Goal: Information Seeking & Learning: Learn about a topic

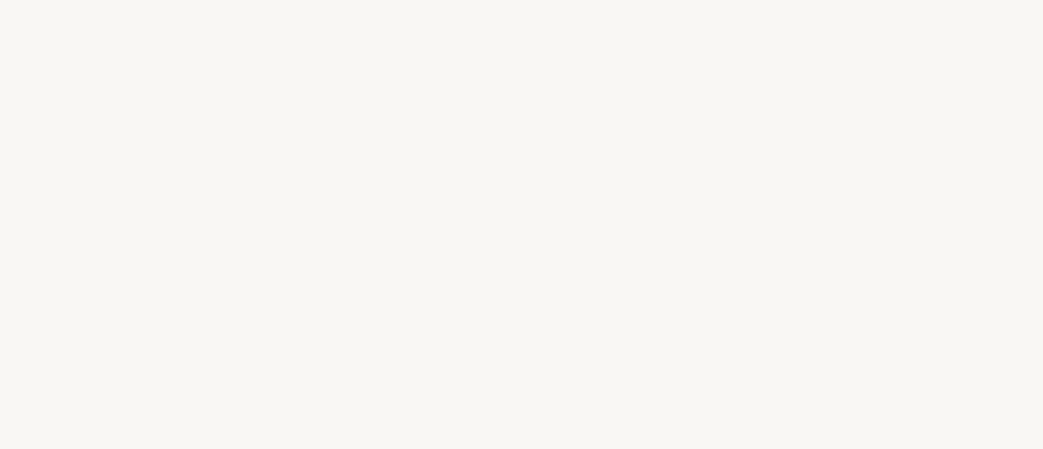
select select "BR"
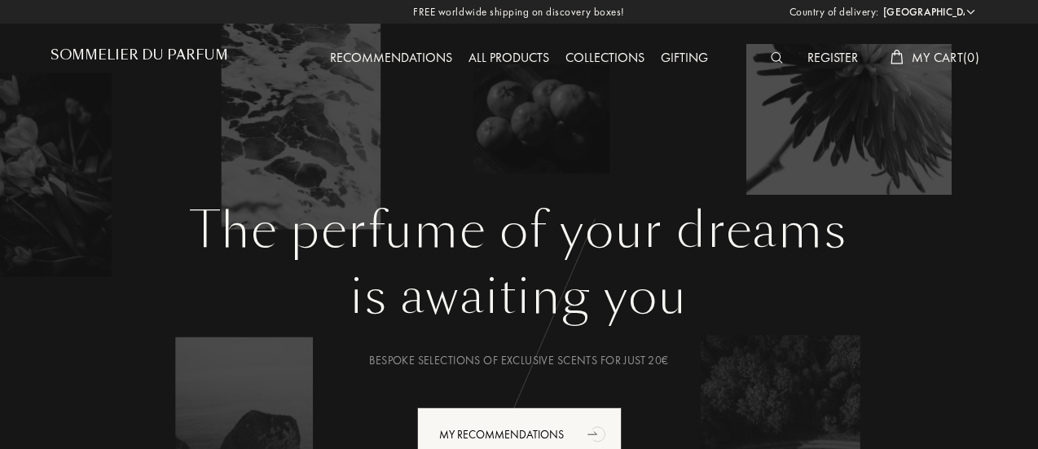
click at [516, 50] on div "All products" at bounding box center [508, 58] width 97 height 21
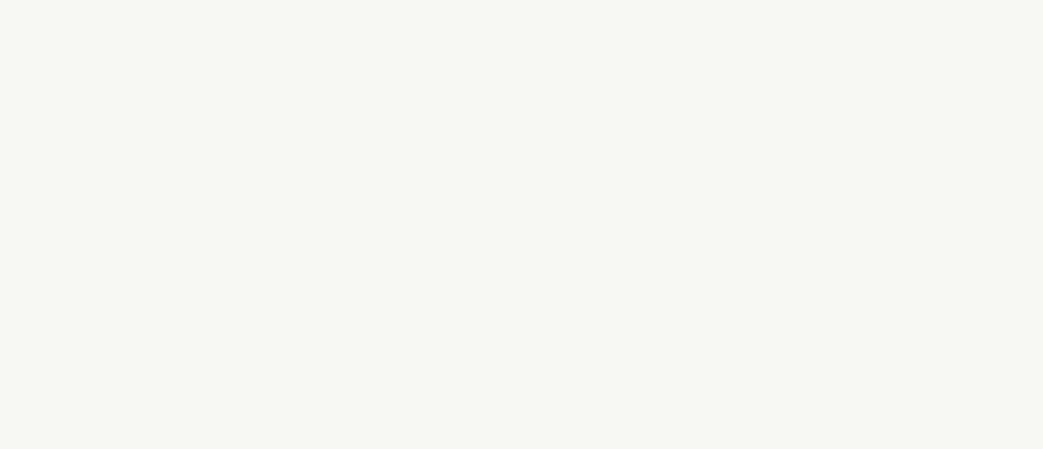
select select "BR"
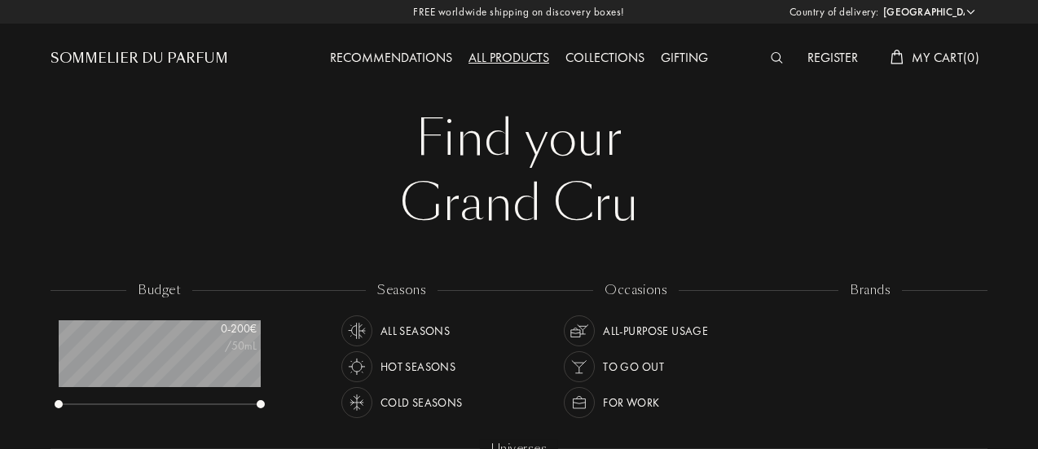
scroll to position [81, 202]
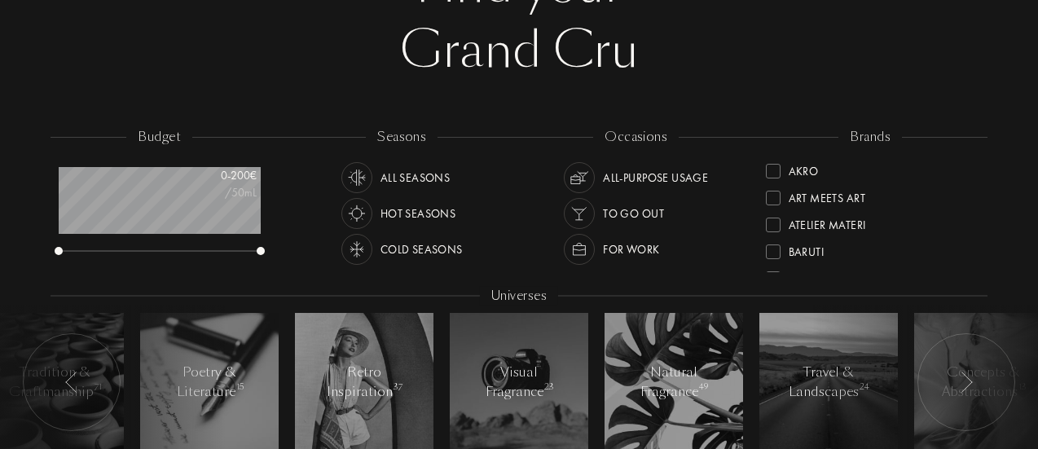
scroll to position [137, 0]
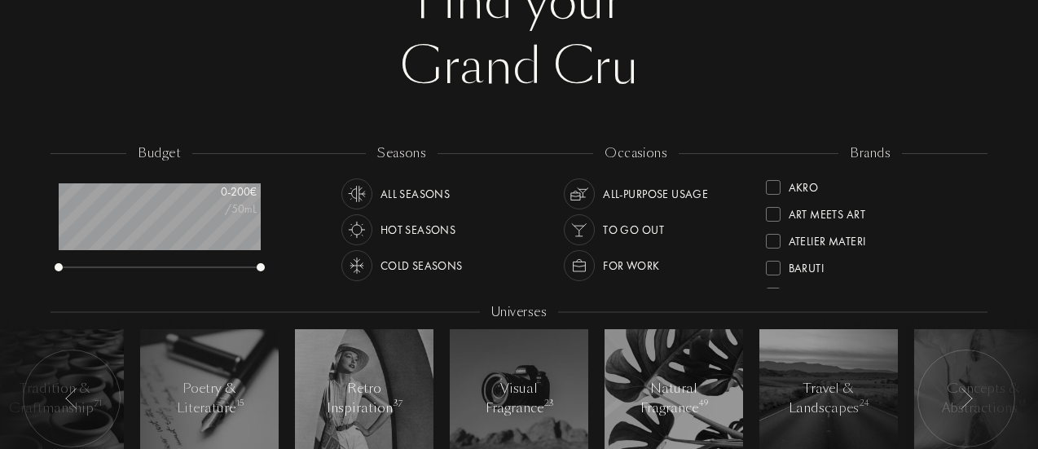
drag, startPoint x: 881, startPoint y: 143, endPoint x: 661, endPoint y: 106, distance: 223.8
click at [580, 115] on div "Find your Grand Cru Find your Grand Cru budget 0 - 200 € /50mL seasons All Seas…" at bounding box center [518, 222] width 961 height 718
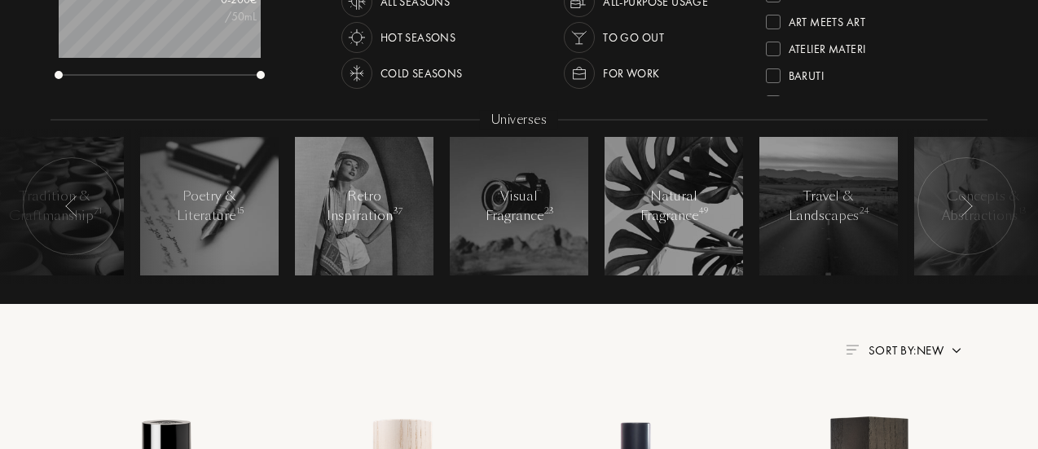
scroll to position [332, 0]
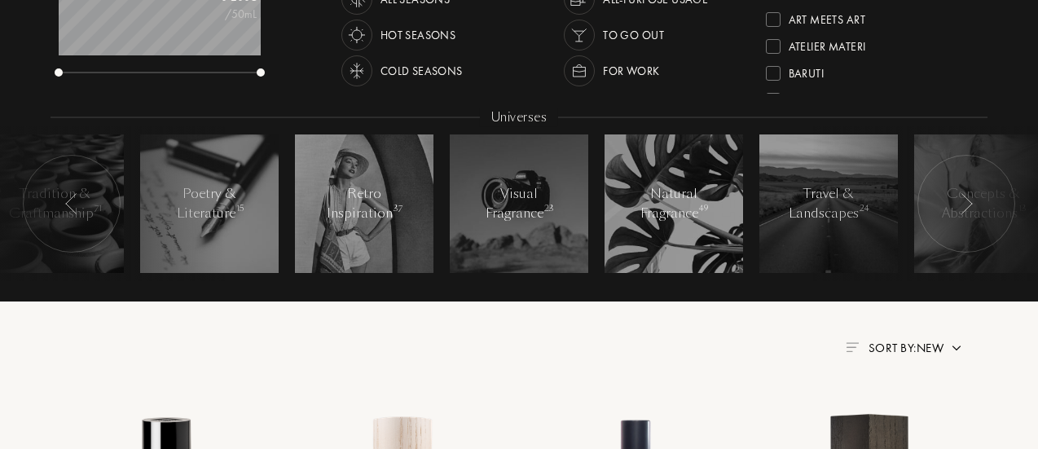
click at [72, 200] on img at bounding box center [71, 203] width 13 height 21
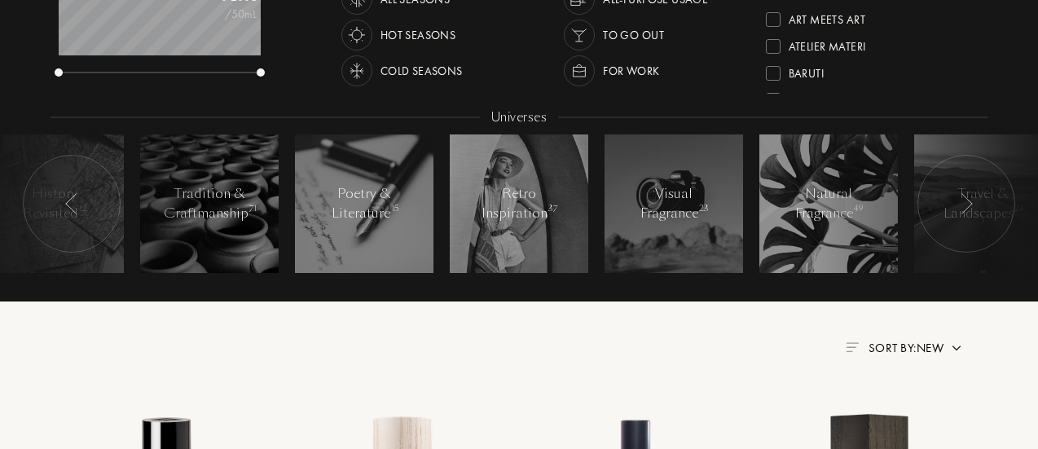
click at [72, 200] on img at bounding box center [71, 203] width 13 height 21
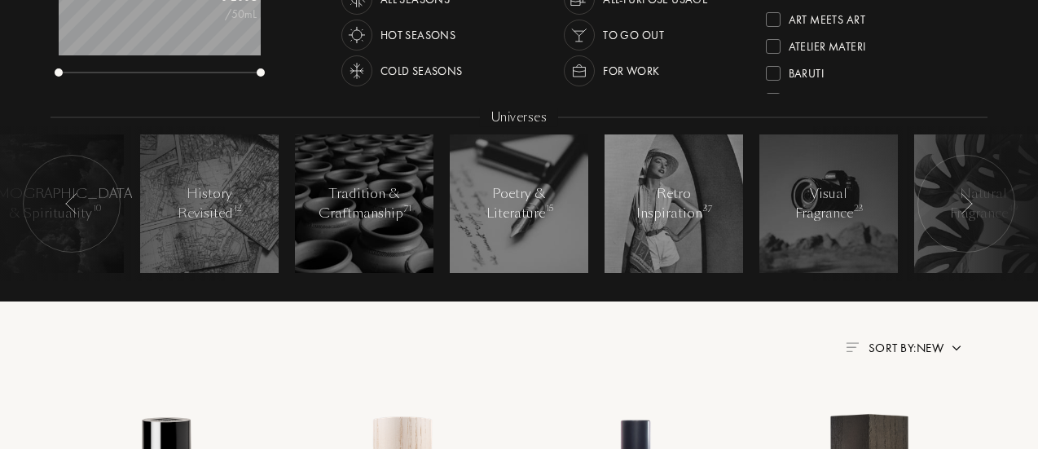
click at [72, 200] on img at bounding box center [71, 203] width 13 height 21
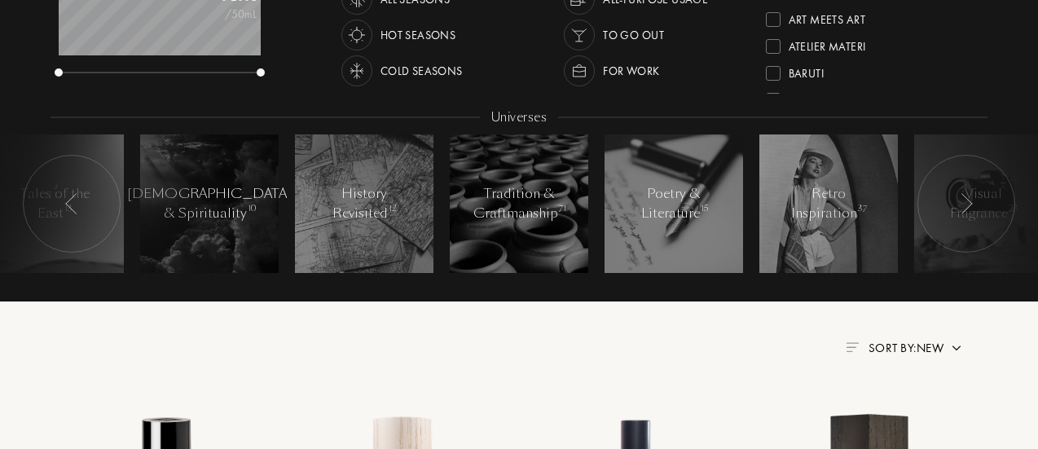
click at [72, 200] on img at bounding box center [71, 203] width 13 height 21
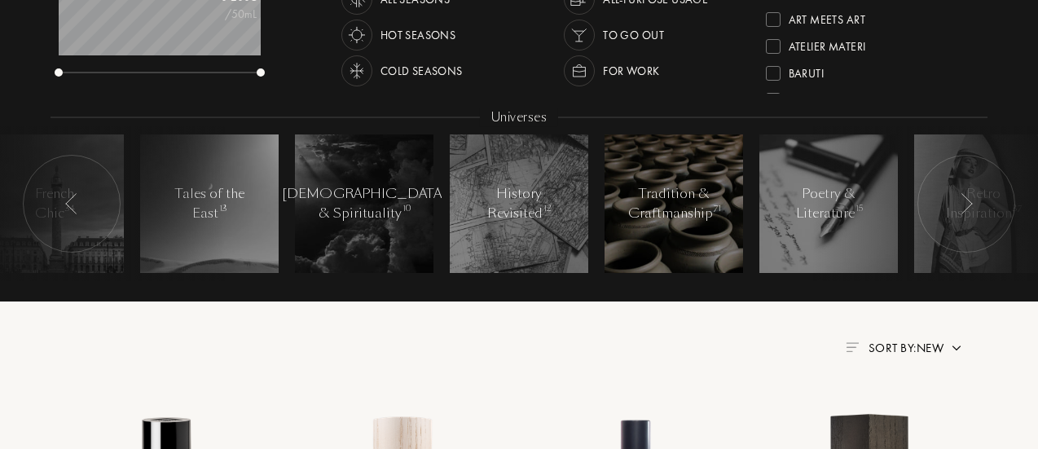
drag, startPoint x: 298, startPoint y: 202, endPoint x: 704, endPoint y: 196, distance: 405.7
click at [971, 191] on div at bounding box center [966, 204] width 98 height 98
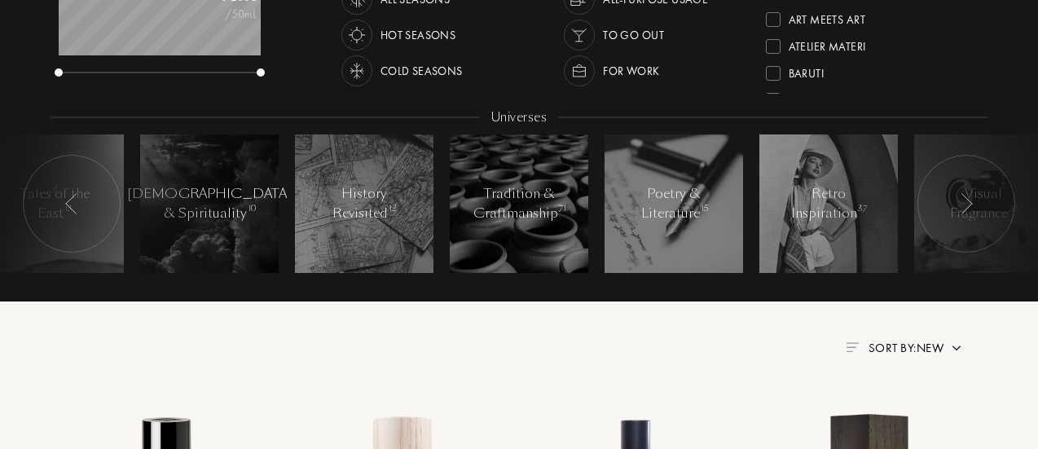
click at [971, 191] on div at bounding box center [966, 204] width 98 height 98
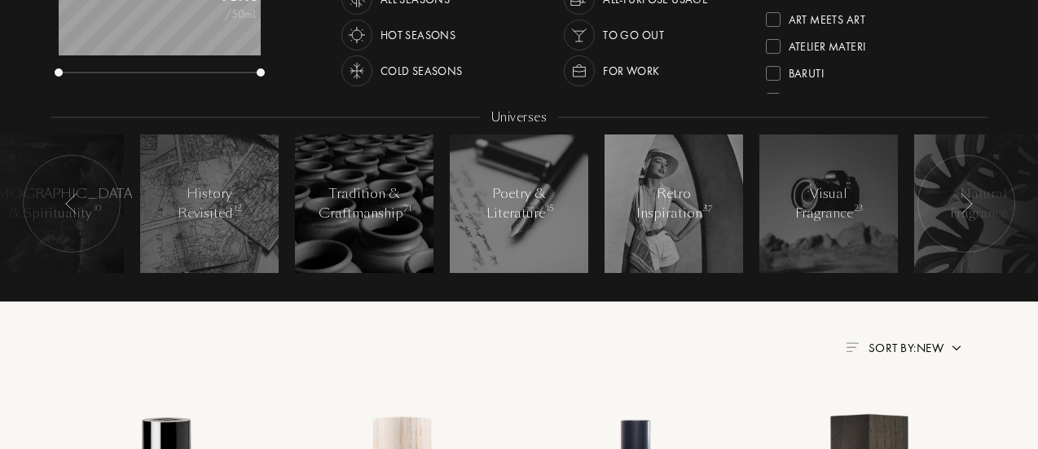
click at [971, 191] on div at bounding box center [966, 204] width 98 height 98
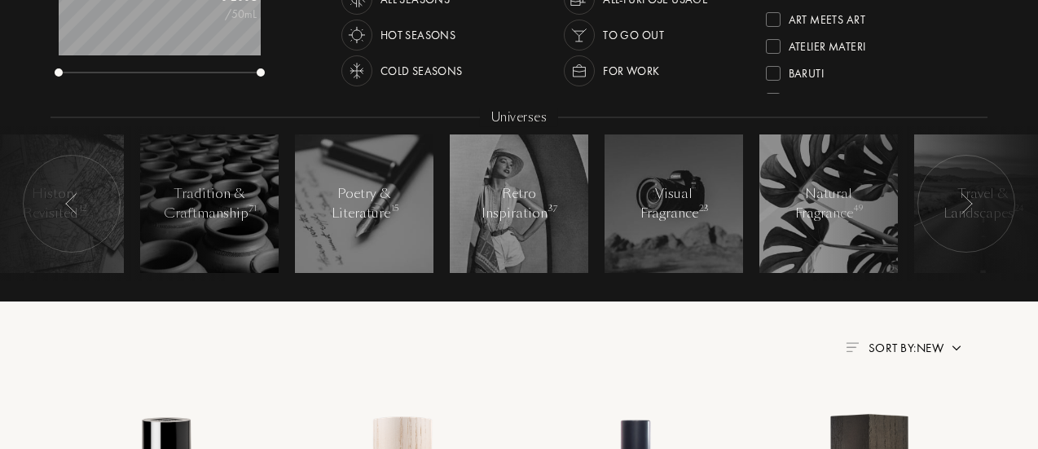
click at [971, 191] on div at bounding box center [966, 204] width 98 height 98
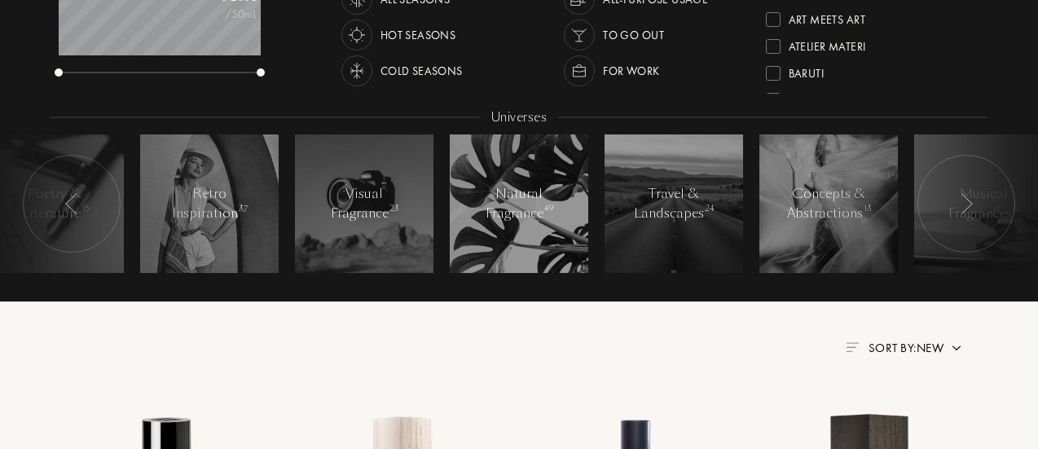
click at [971, 191] on div at bounding box center [966, 204] width 98 height 98
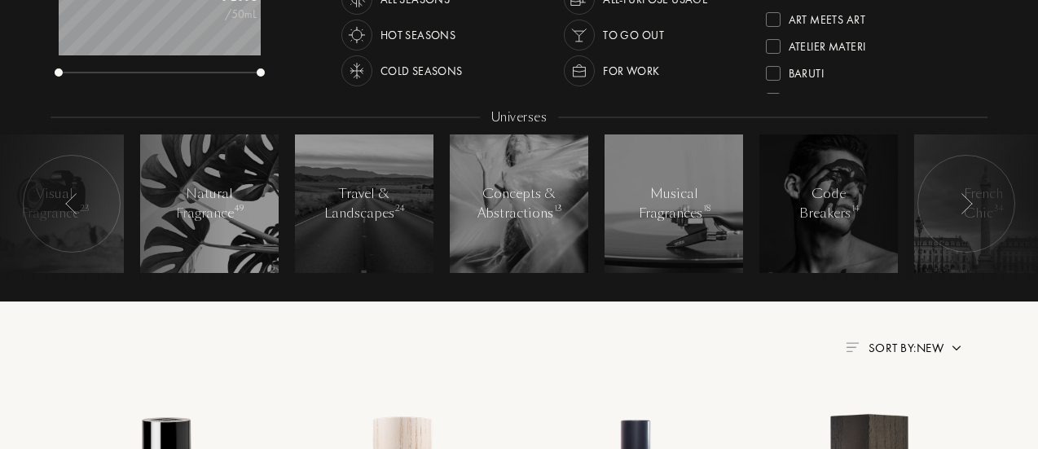
click at [971, 191] on div at bounding box center [966, 204] width 98 height 98
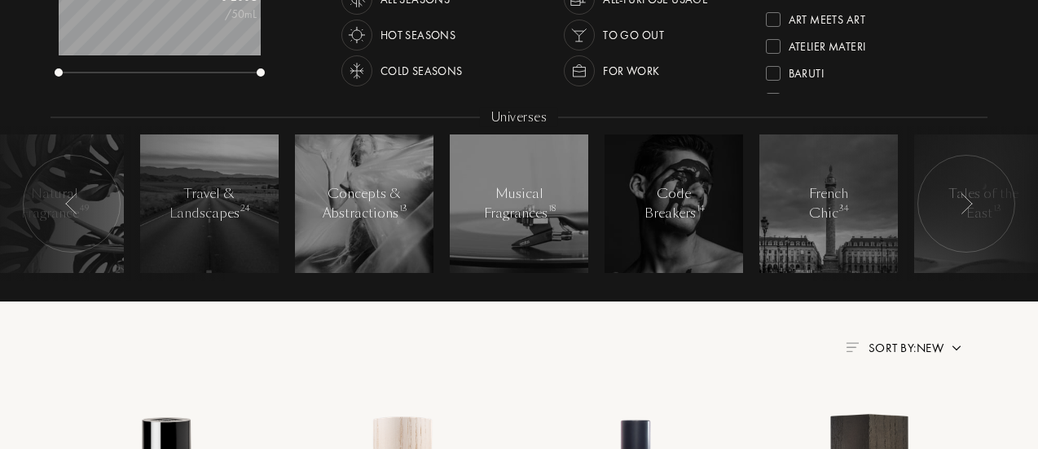
click at [971, 190] on div at bounding box center [966, 204] width 98 height 98
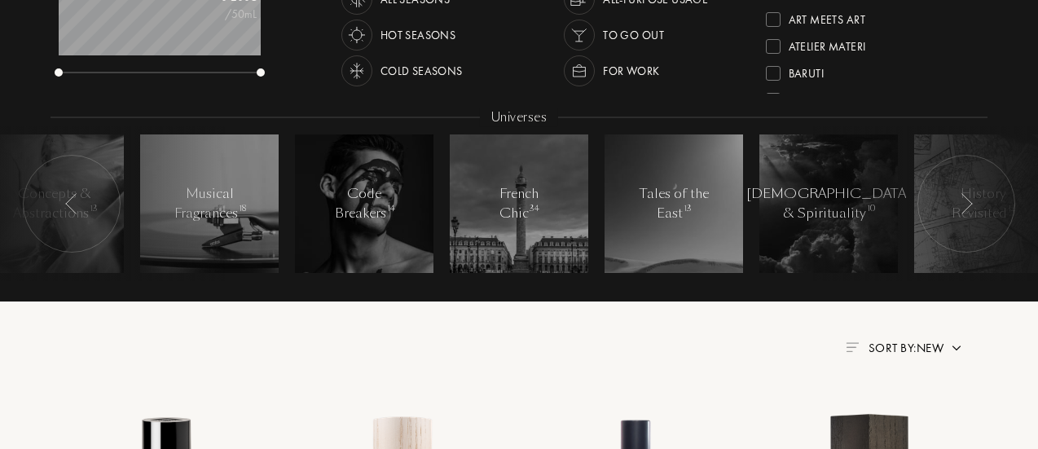
click at [971, 190] on div at bounding box center [966, 204] width 98 height 98
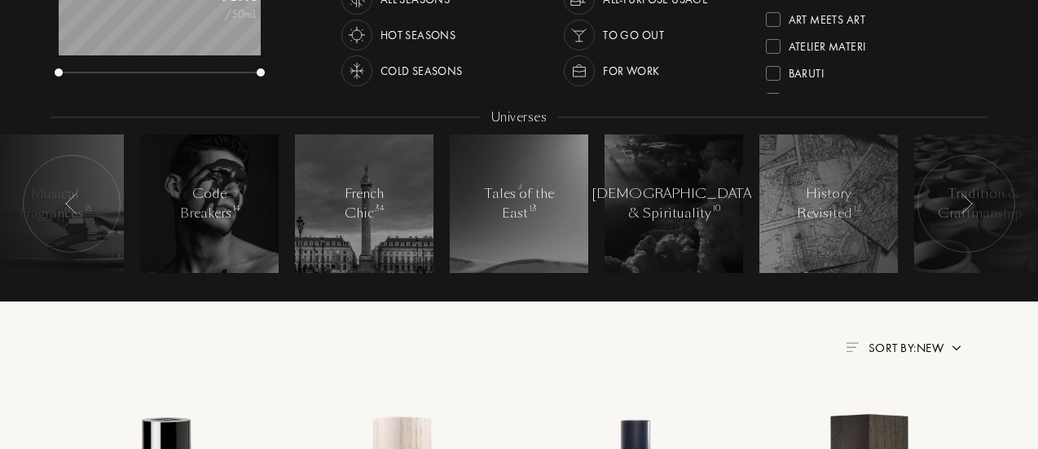
click at [971, 190] on div at bounding box center [966, 204] width 98 height 98
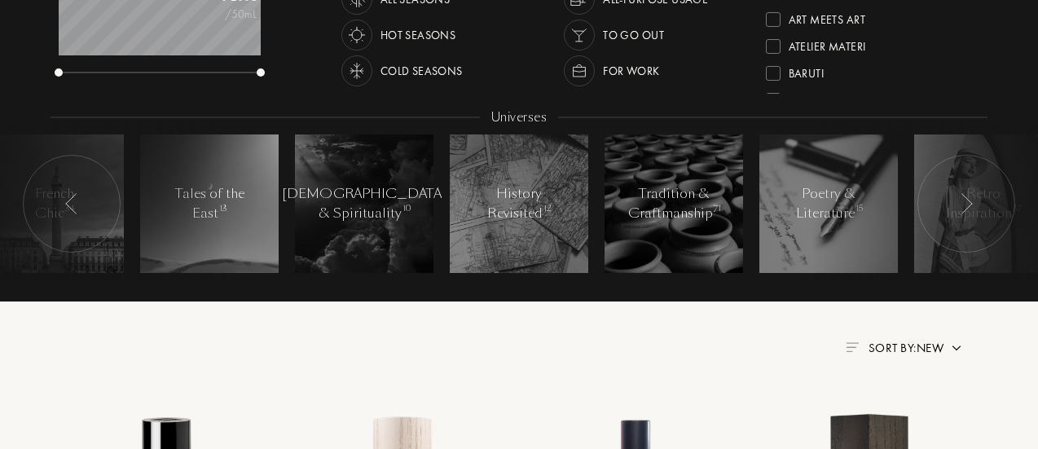
click at [971, 190] on div at bounding box center [966, 204] width 98 height 98
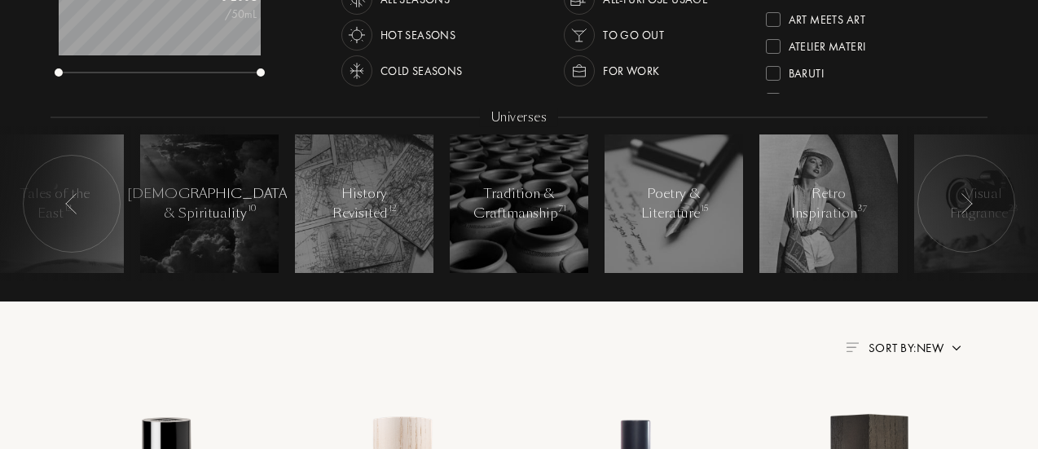
click at [971, 189] on div at bounding box center [966, 204] width 98 height 98
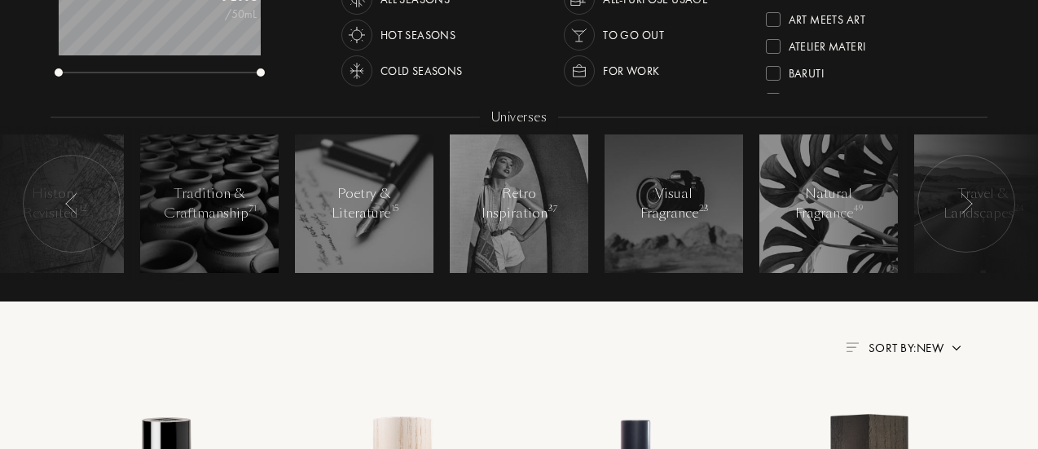
click at [971, 189] on div at bounding box center [966, 204] width 98 height 98
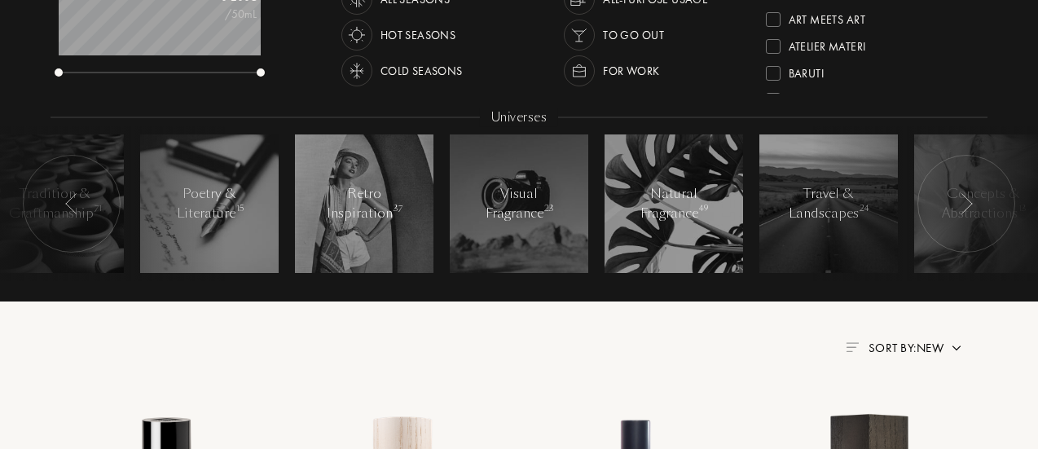
click at [971, 188] on div at bounding box center [966, 204] width 98 height 98
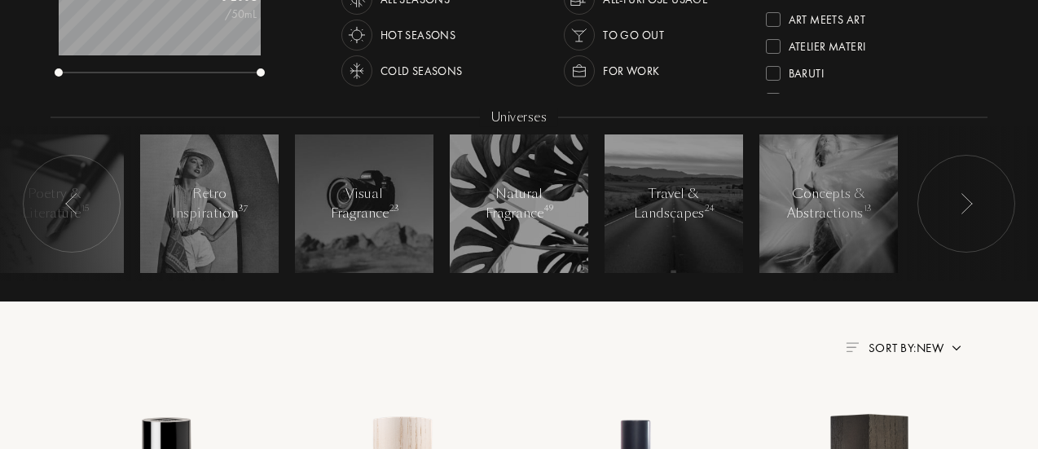
click at [971, 188] on div at bounding box center [966, 204] width 98 height 98
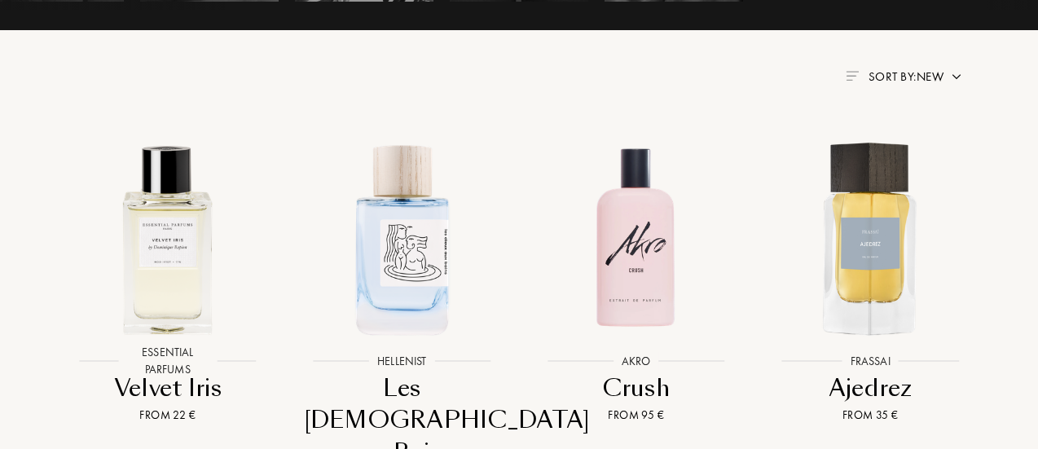
scroll to position [607, 0]
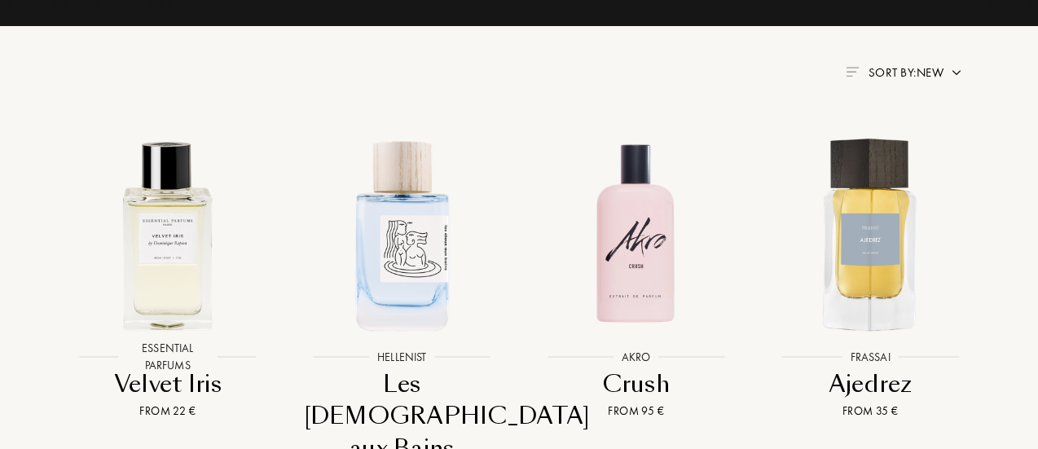
click at [846, 73] on img at bounding box center [852, 72] width 13 height 10
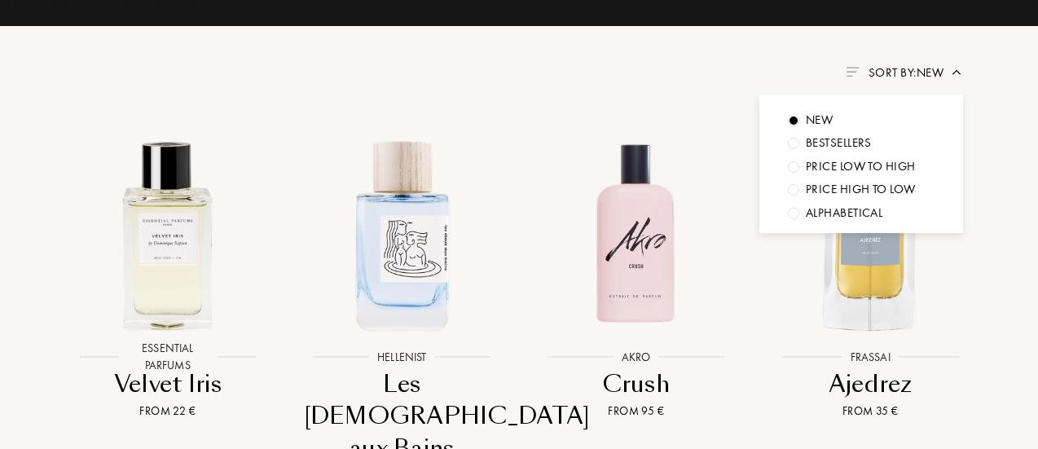
click at [956, 68] on img at bounding box center [956, 72] width 13 height 13
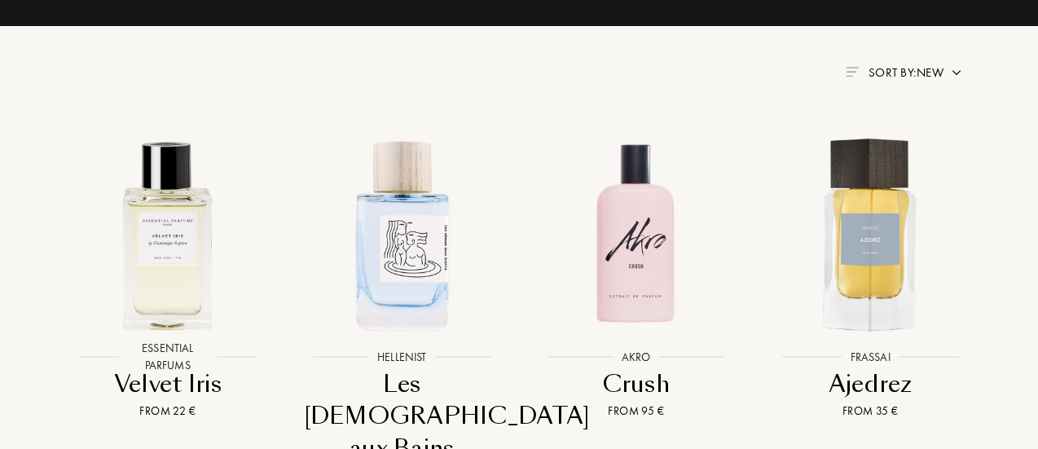
click at [956, 68] on img at bounding box center [956, 72] width 13 height 13
click at [981, 72] on div "Sort by: New" at bounding box center [519, 73] width 937 height 20
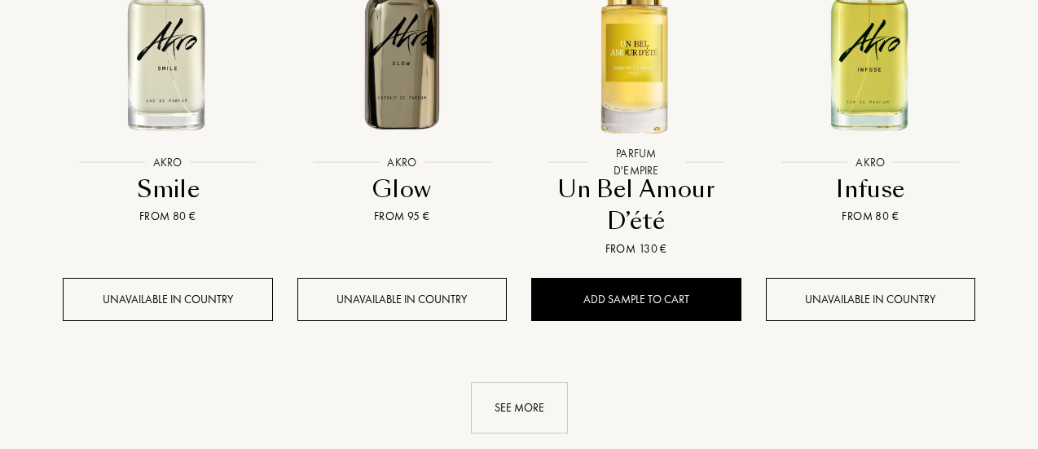
scroll to position [1720, 0]
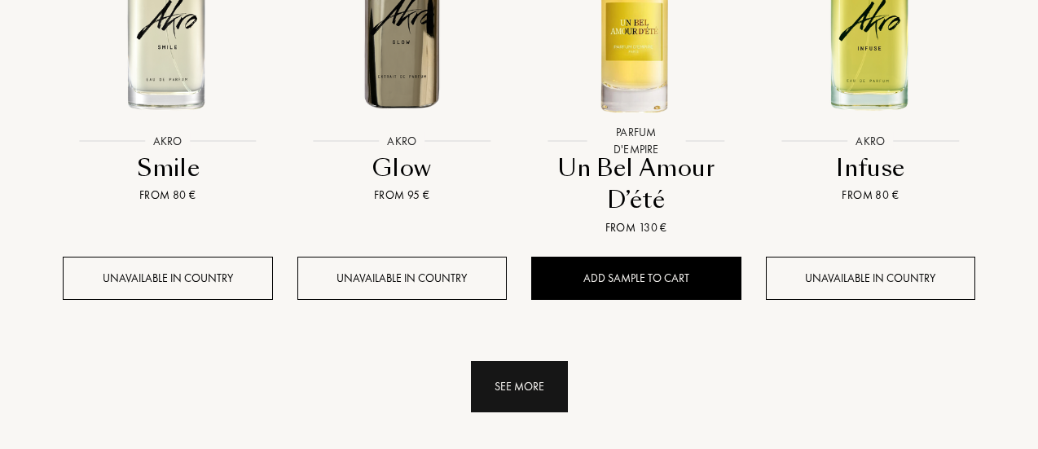
click at [547, 361] on div "See more" at bounding box center [519, 386] width 97 height 51
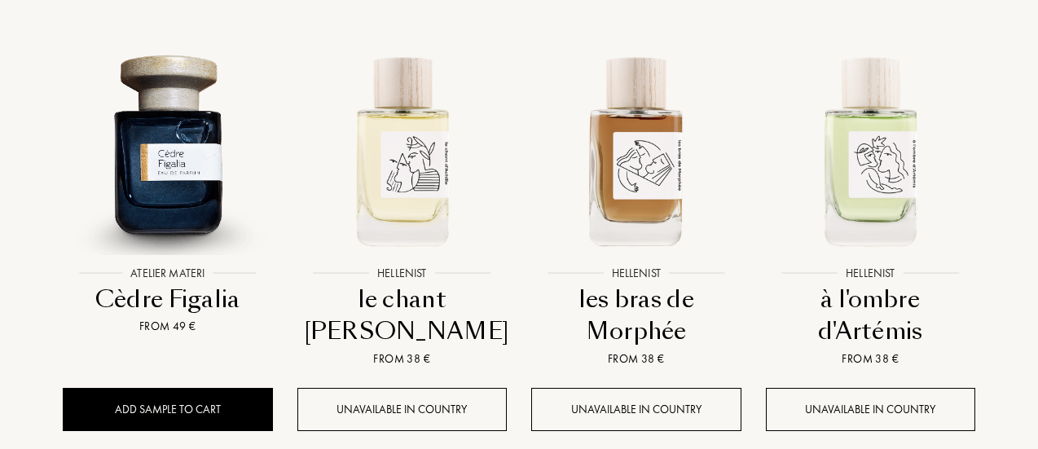
scroll to position [1993, 0]
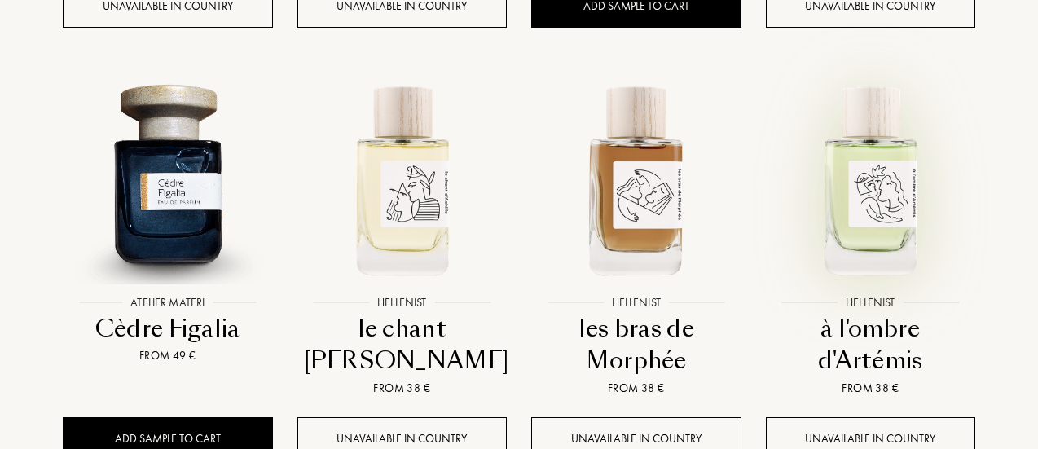
click at [890, 154] on img at bounding box center [870, 179] width 211 height 211
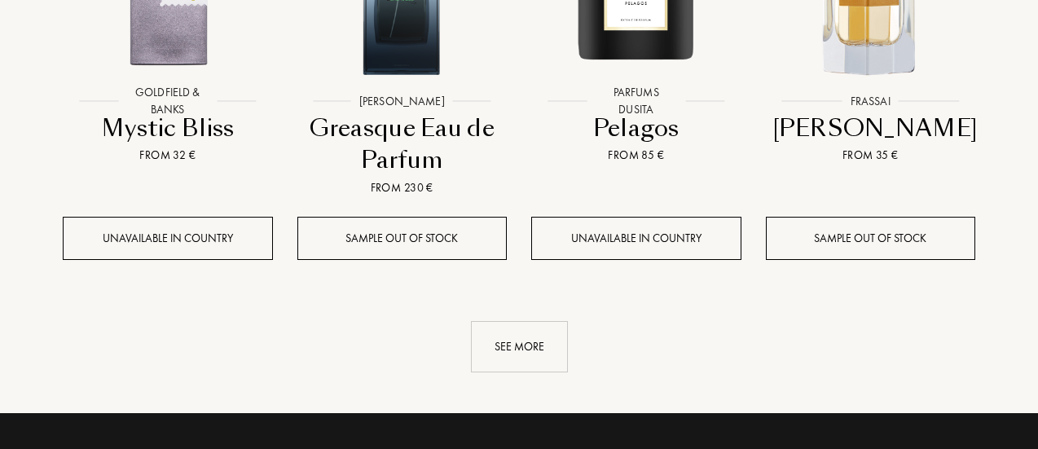
scroll to position [3140, 0]
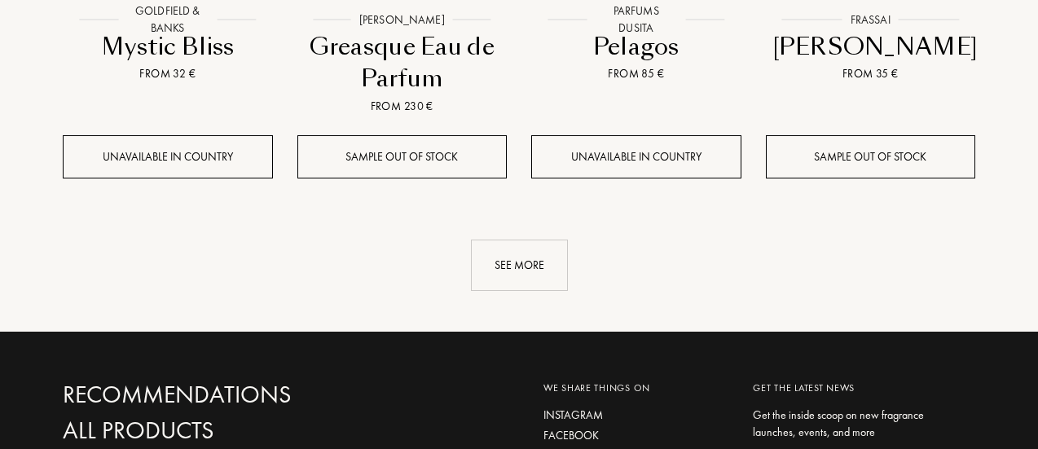
click at [575, 245] on link "See more" at bounding box center [519, 264] width 912 height 51
click at [532, 239] on div "See more" at bounding box center [519, 264] width 97 height 51
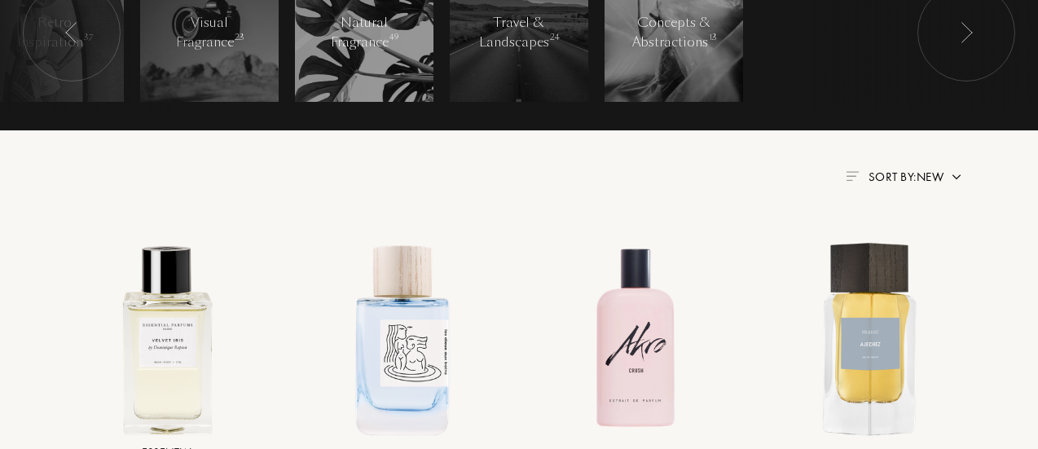
scroll to position [508, 0]
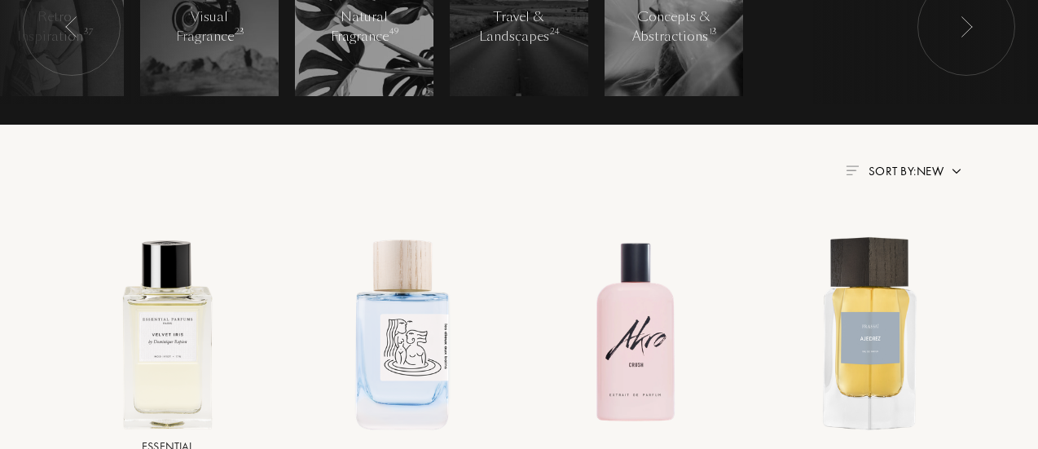
click at [914, 177] on span "Sort by: New" at bounding box center [905, 171] width 75 height 16
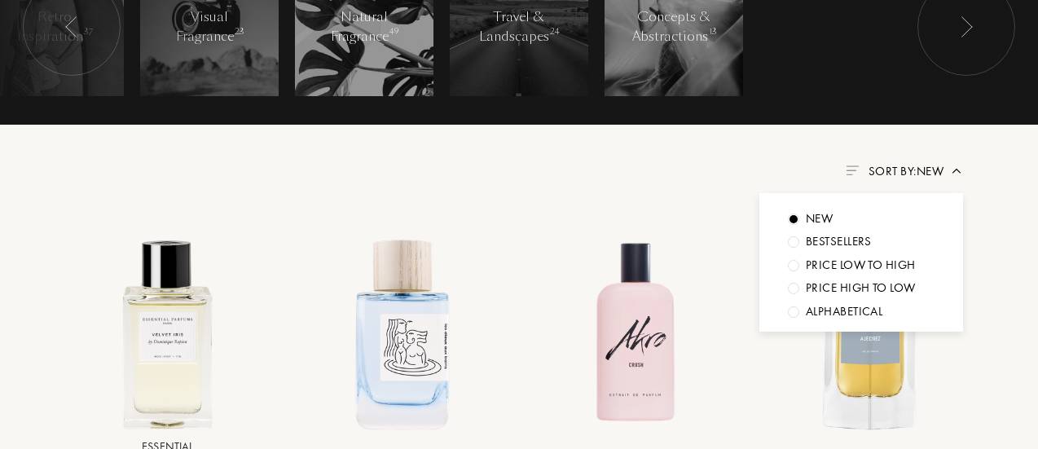
click at [979, 170] on div "Sort by: New New Bestsellers Price low to high Price high to low Alphabetical" at bounding box center [519, 171] width 937 height 20
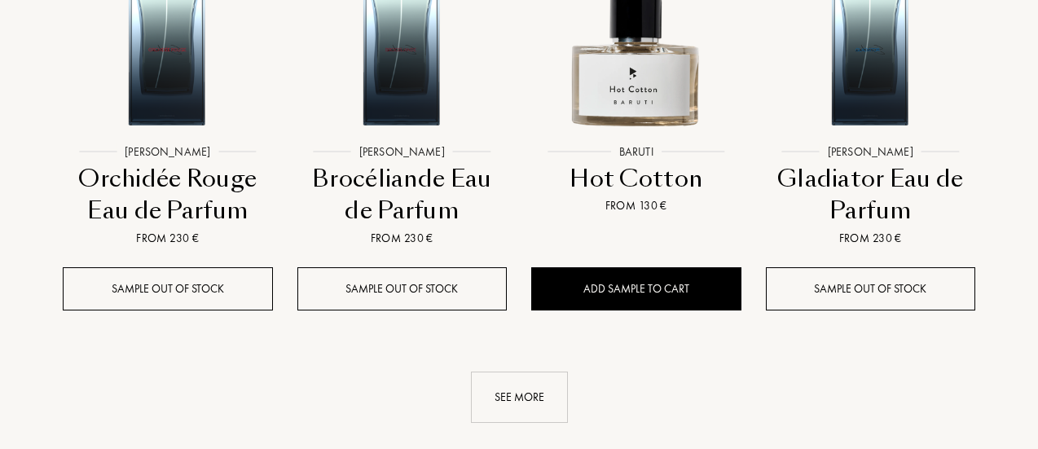
scroll to position [4312, 0]
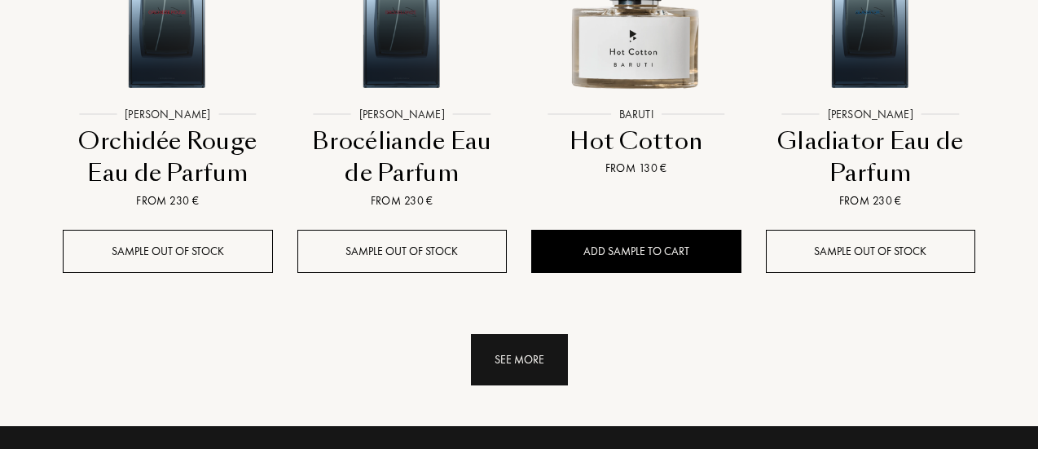
click at [512, 334] on div "See more" at bounding box center [519, 359] width 97 height 51
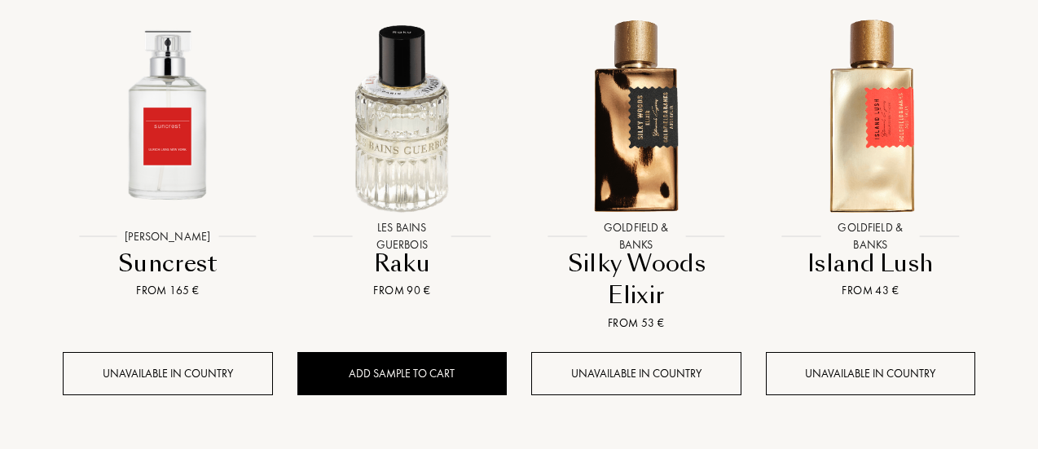
scroll to position [5505, 0]
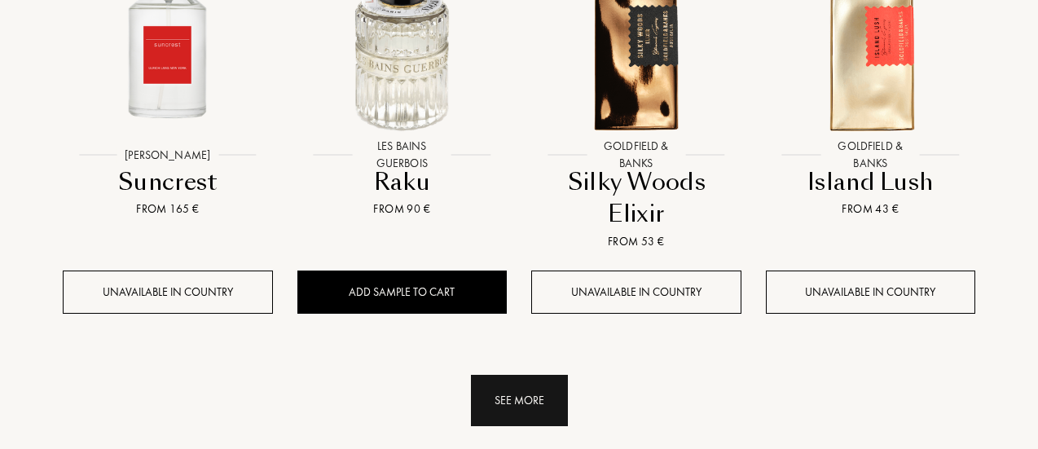
click at [551, 375] on div "See more" at bounding box center [519, 400] width 97 height 51
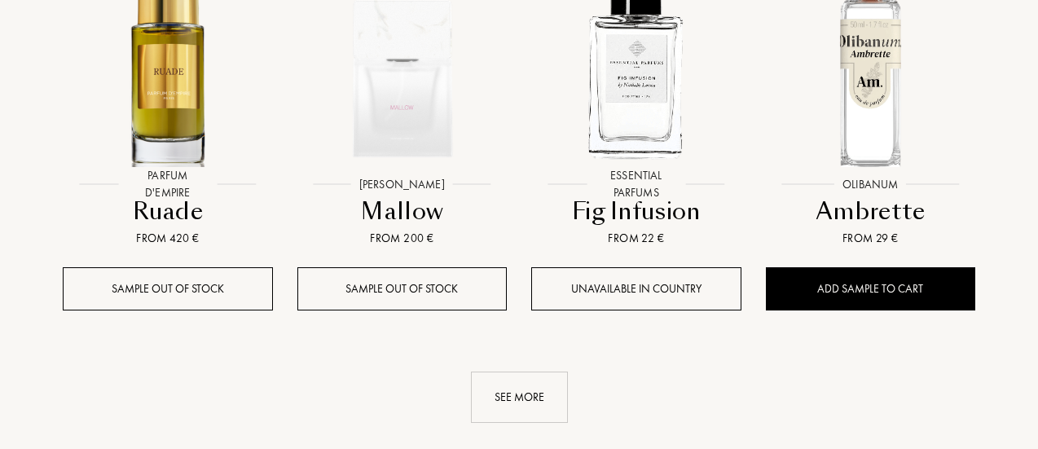
scroll to position [6857, 0]
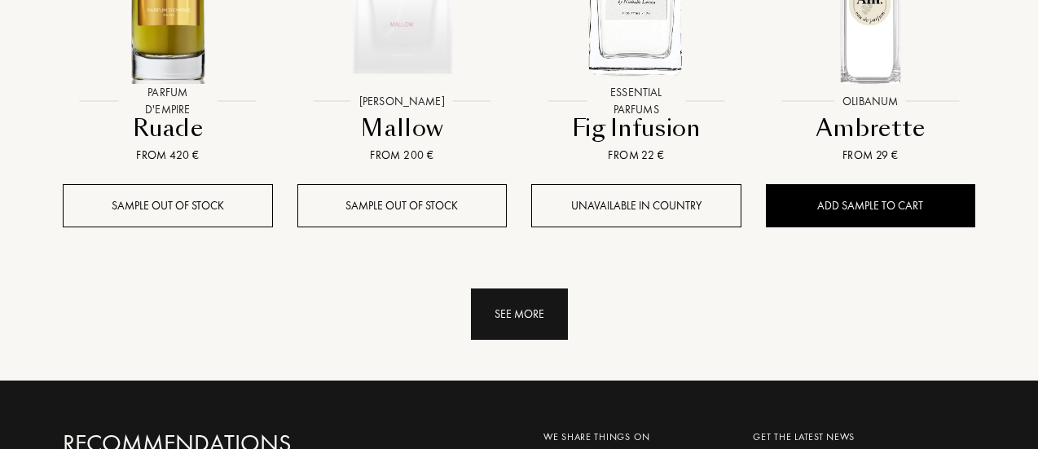
click at [521, 288] on div "See more" at bounding box center [519, 313] width 97 height 51
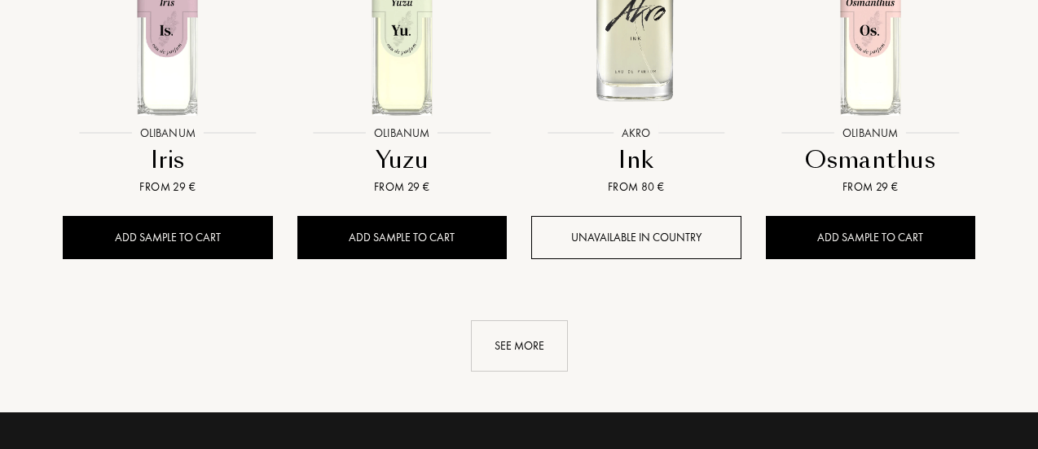
scroll to position [8071, 0]
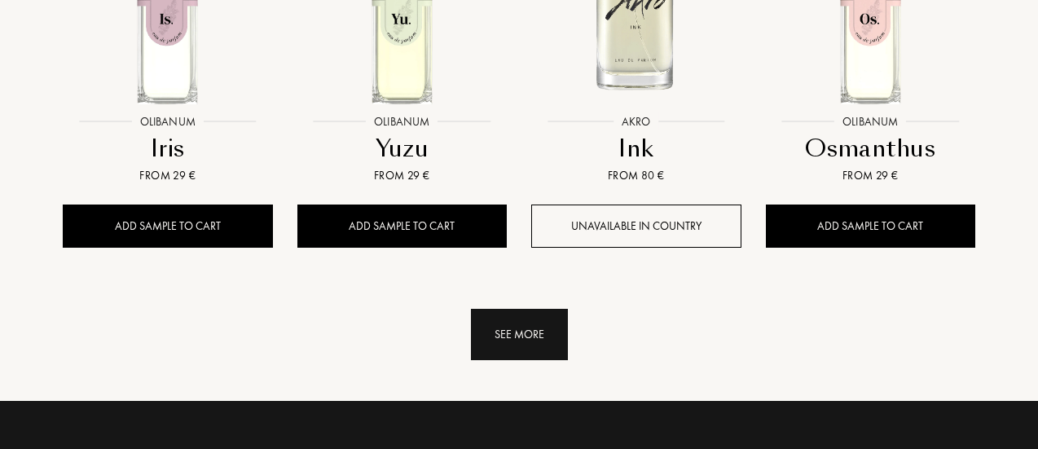
click at [521, 309] on div "See more" at bounding box center [519, 334] width 97 height 51
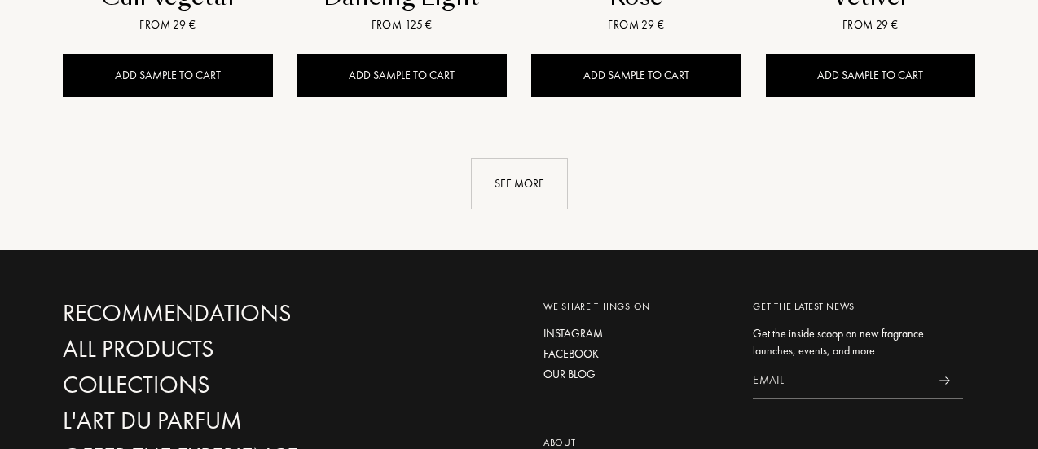
scroll to position [9436, 0]
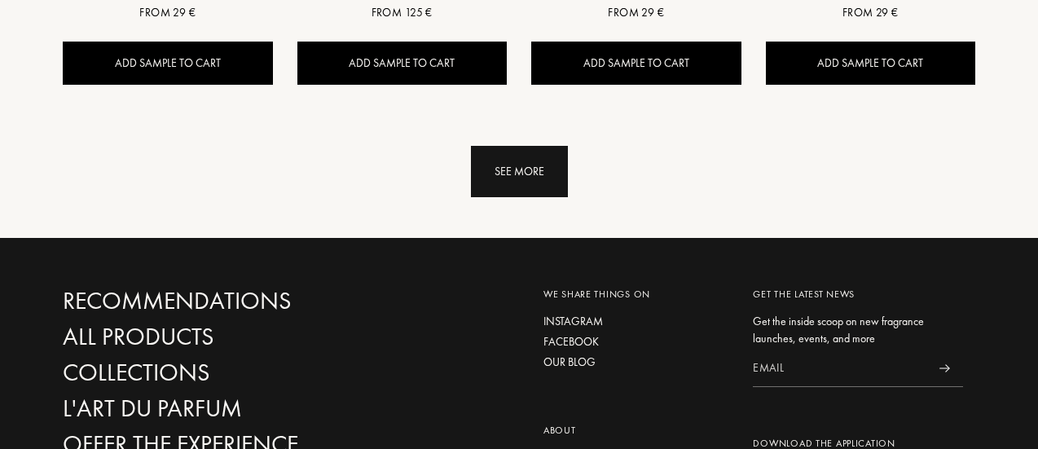
click at [536, 147] on div "See more" at bounding box center [519, 171] width 97 height 51
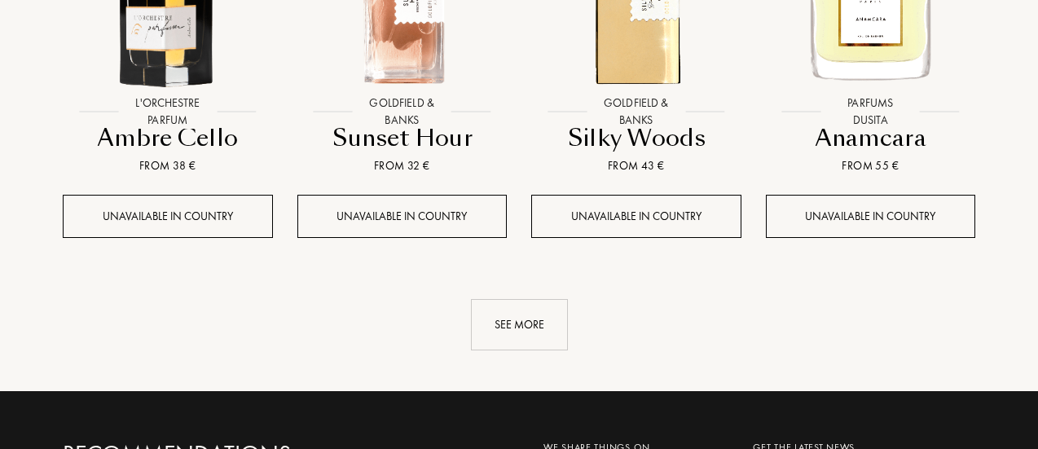
scroll to position [10539, 0]
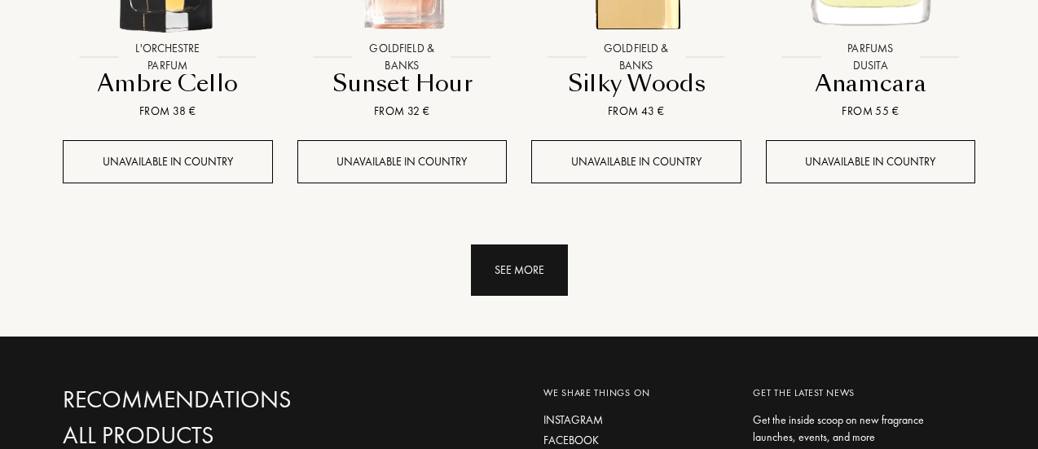
click at [521, 244] on div "See more" at bounding box center [519, 269] width 97 height 51
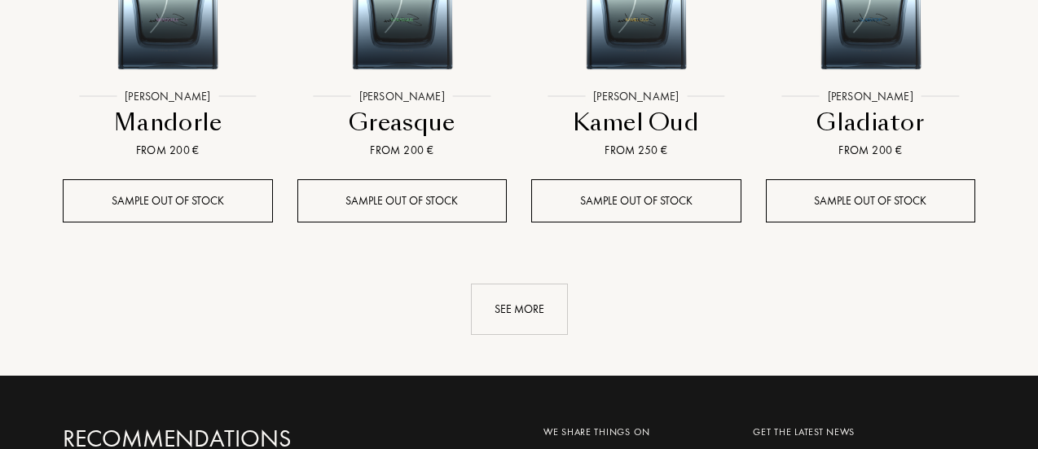
scroll to position [11780, 0]
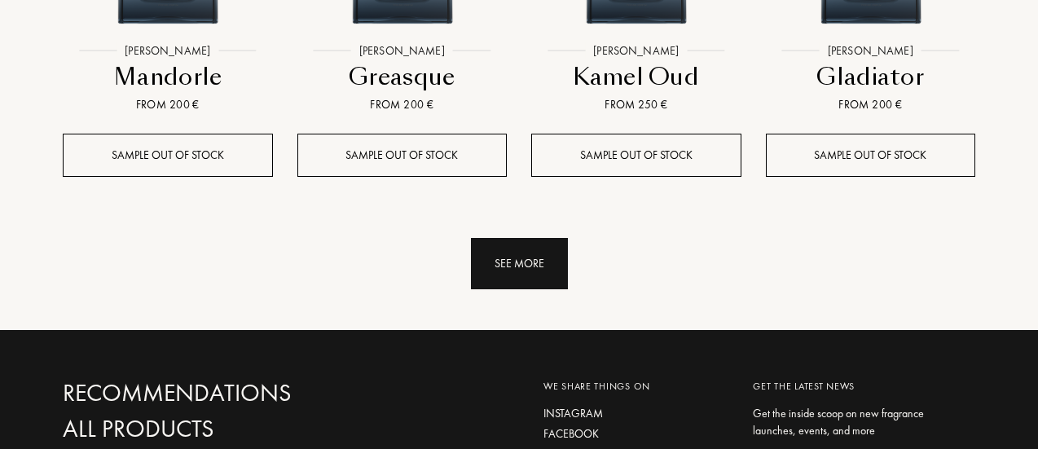
click at [494, 238] on div "See more" at bounding box center [519, 263] width 97 height 51
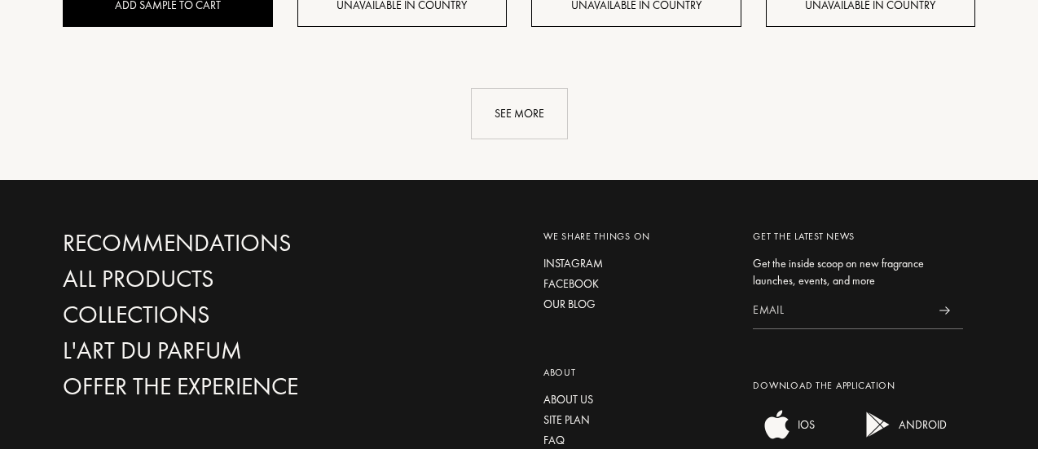
scroll to position [13165, 0]
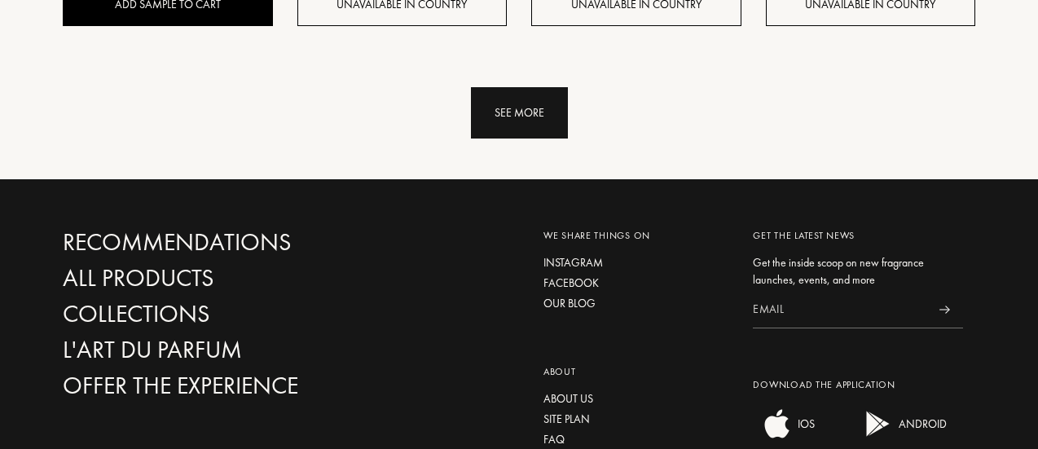
click at [548, 87] on div "See more" at bounding box center [519, 112] width 97 height 51
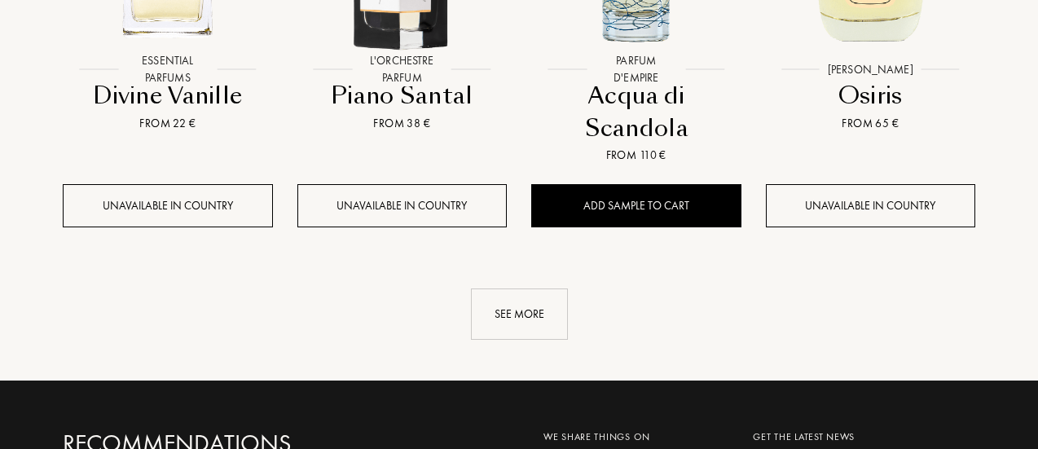
scroll to position [14305, 0]
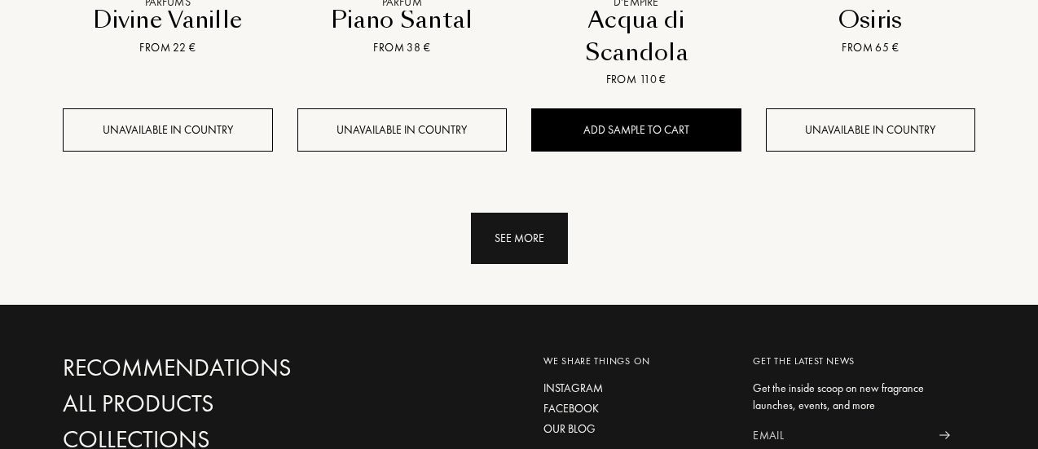
click at [533, 213] on div "See more" at bounding box center [519, 238] width 97 height 51
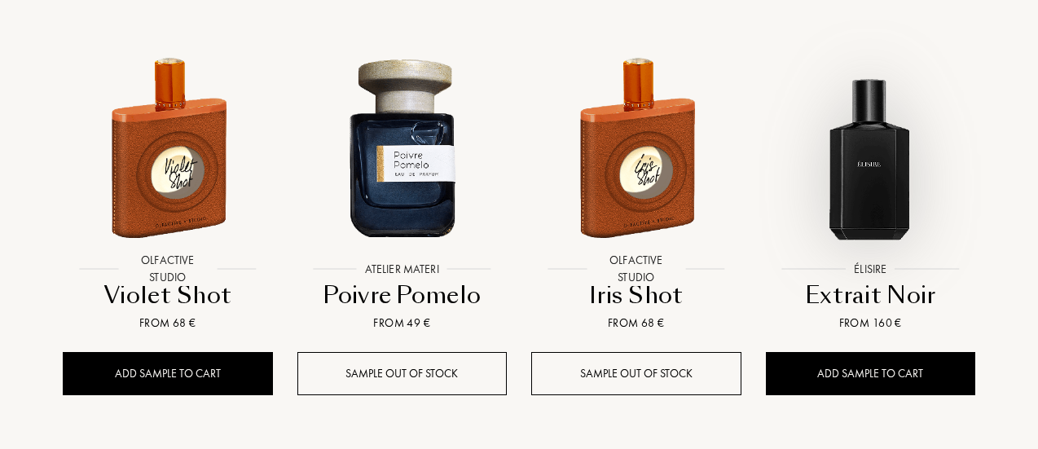
scroll to position [15283, 0]
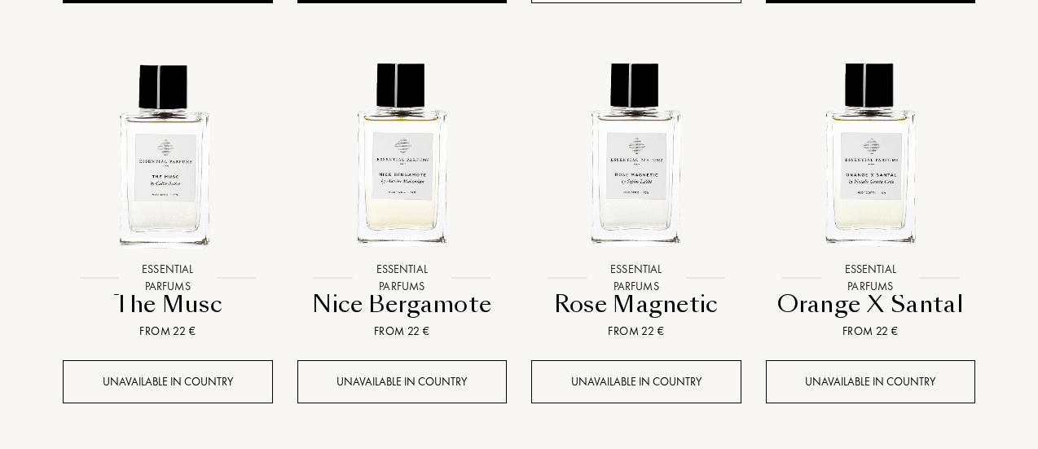
scroll to position [16505, 0]
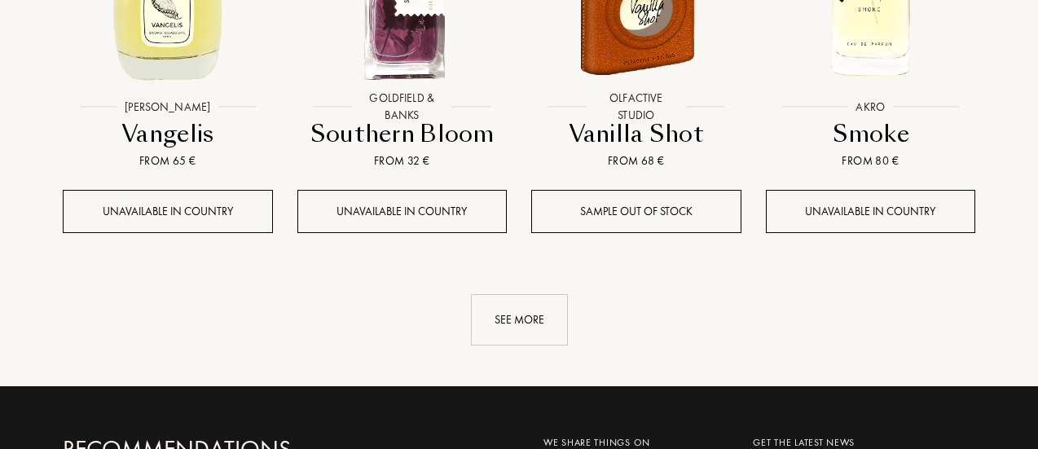
scroll to position [17971, 0]
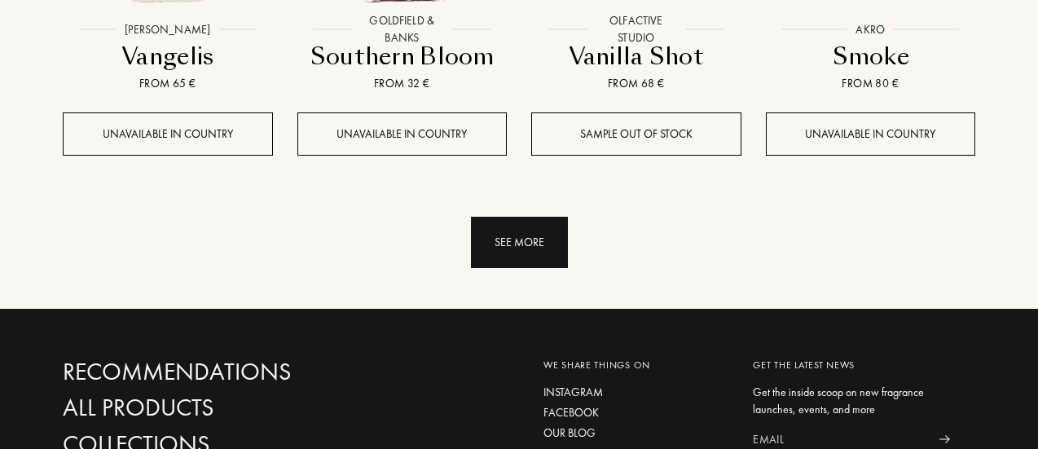
click at [533, 217] on div "See more" at bounding box center [519, 242] width 97 height 51
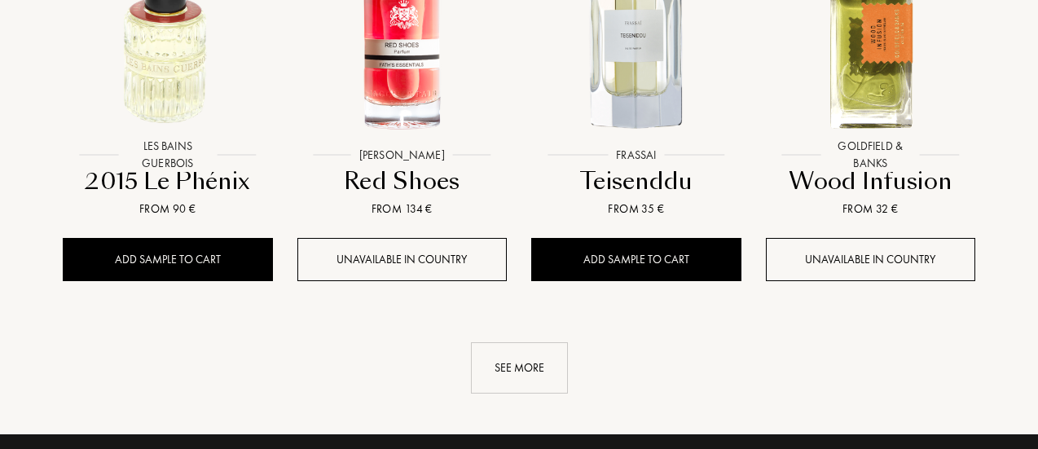
scroll to position [19193, 0]
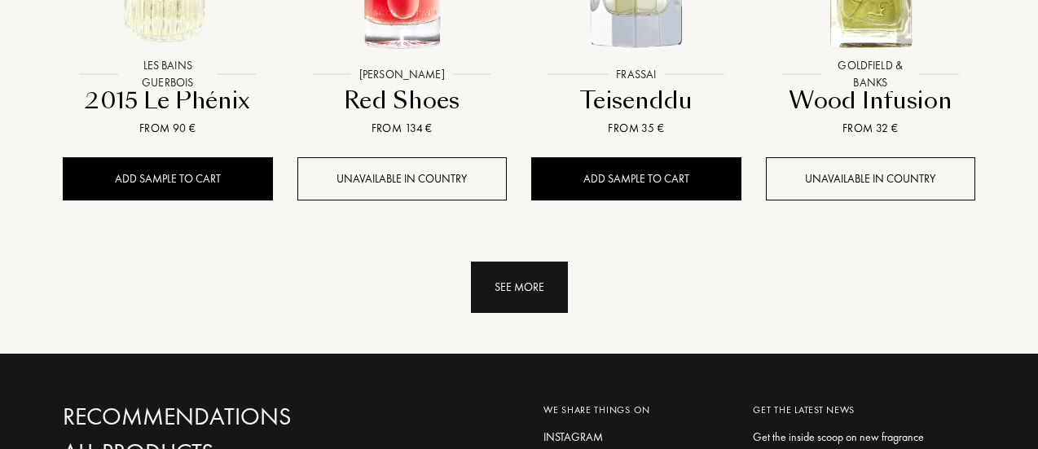
click at [544, 261] on div "See more" at bounding box center [519, 286] width 97 height 51
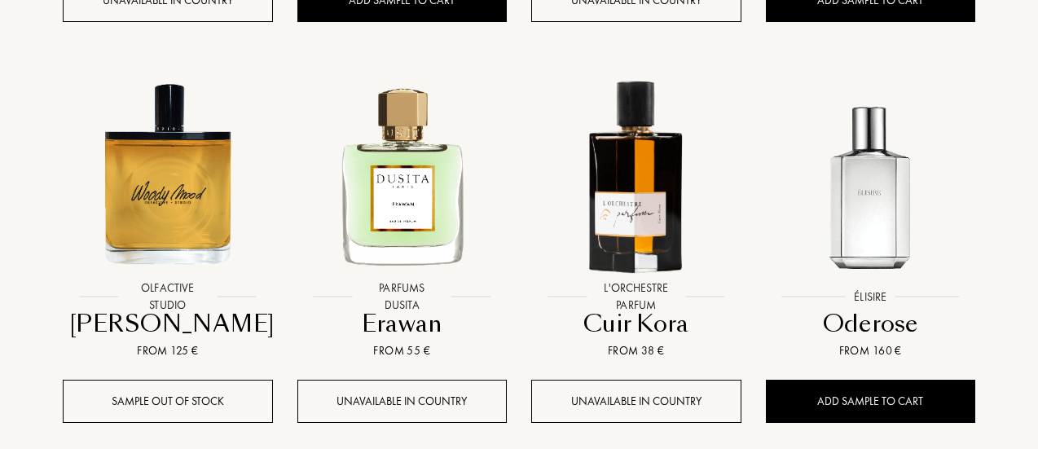
scroll to position [20252, 0]
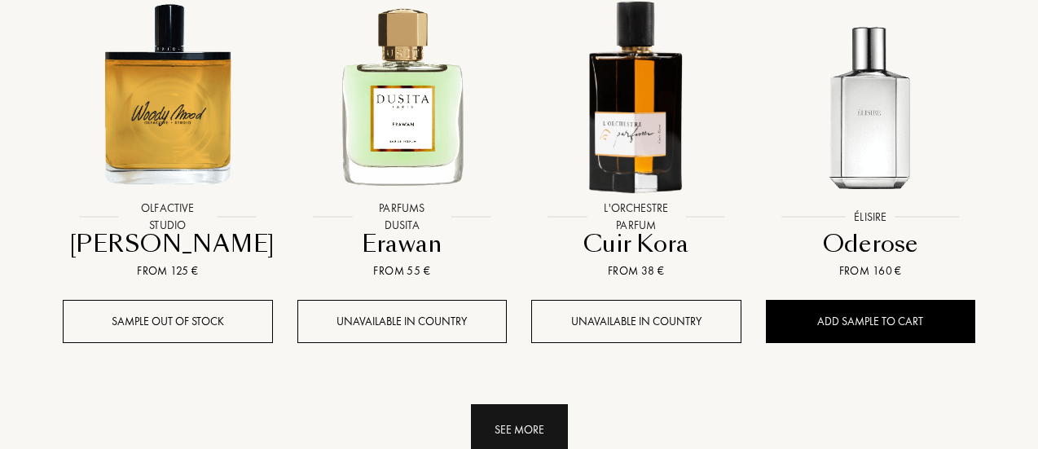
click at [525, 404] on div "See more" at bounding box center [519, 429] width 97 height 51
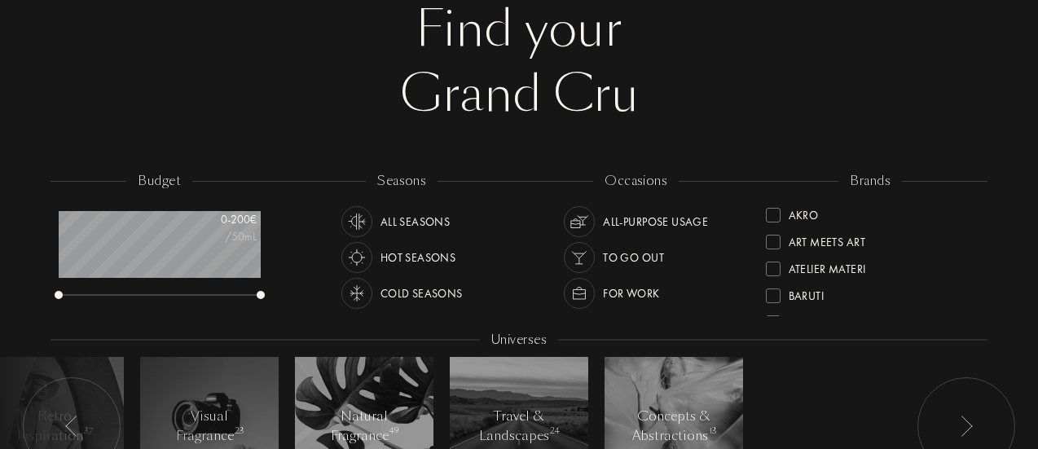
scroll to position [0, 0]
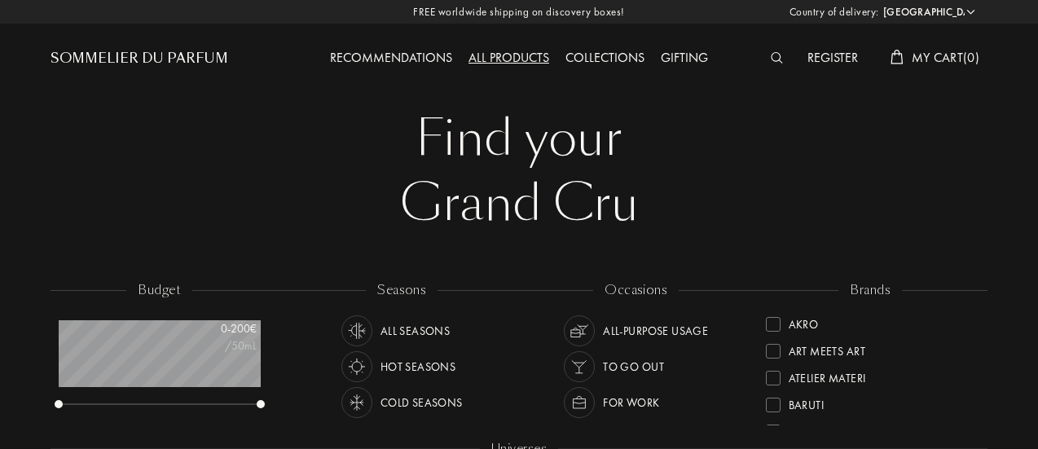
click at [771, 53] on img at bounding box center [777, 57] width 12 height 11
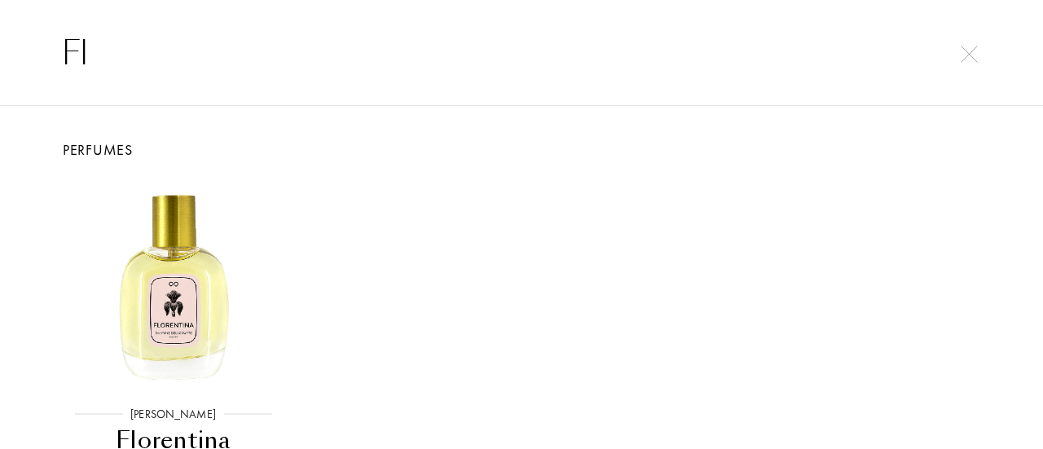
type input "F"
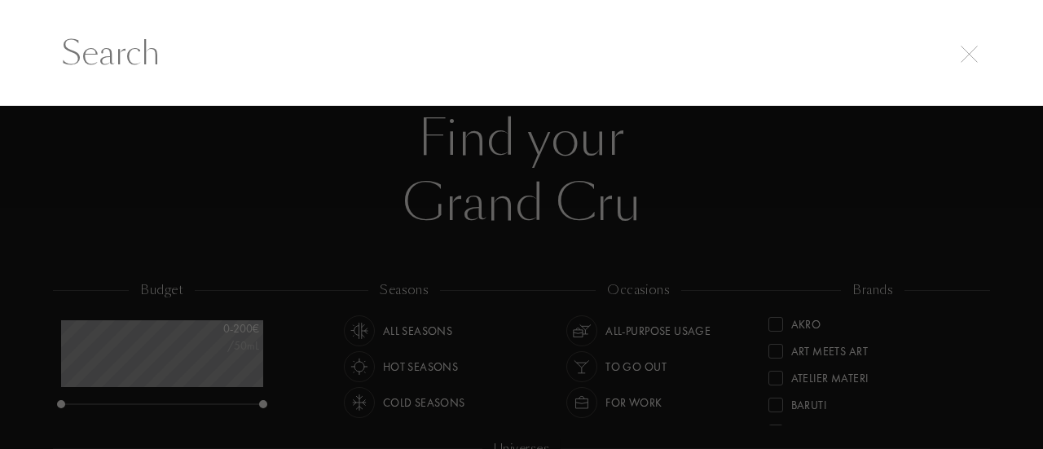
click at [974, 68] on input "text" at bounding box center [522, 53] width 986 height 49
click at [974, 44] on div at bounding box center [968, 52] width 23 height 20
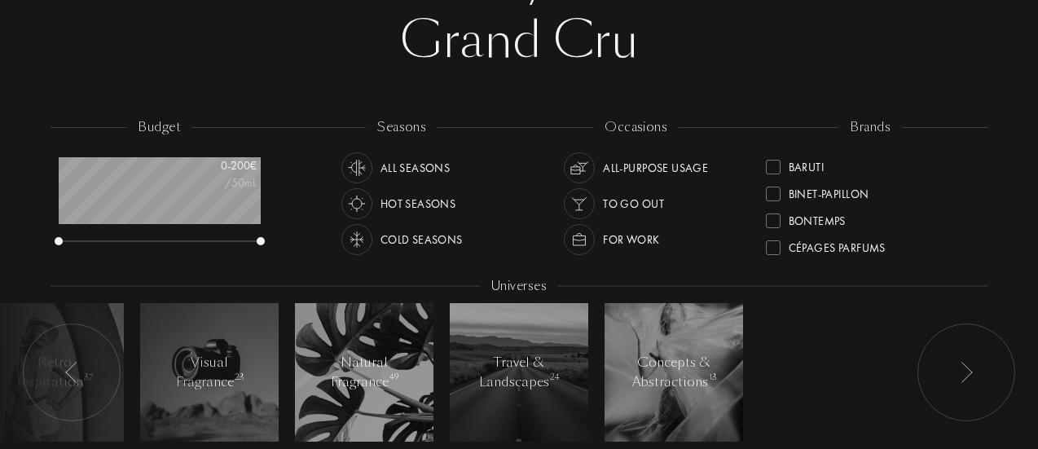
scroll to position [100, 0]
drag, startPoint x: 971, startPoint y: 168, endPoint x: 974, endPoint y: 193, distance: 25.5
click at [974, 193] on div "Akro Art Meets Art Atelier Materi Baruti Binet-Papillon Bontemps Cépages Parfum…" at bounding box center [871, 204] width 210 height 115
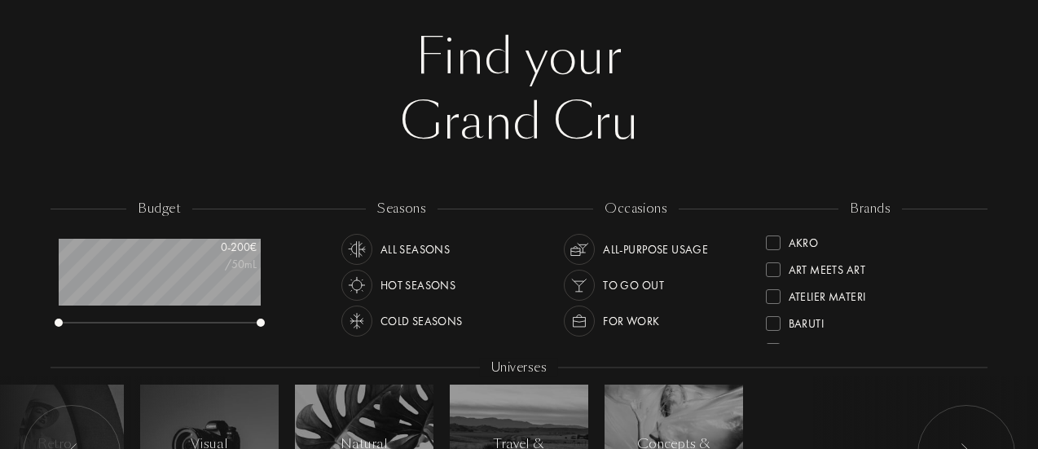
scroll to position [0, 0]
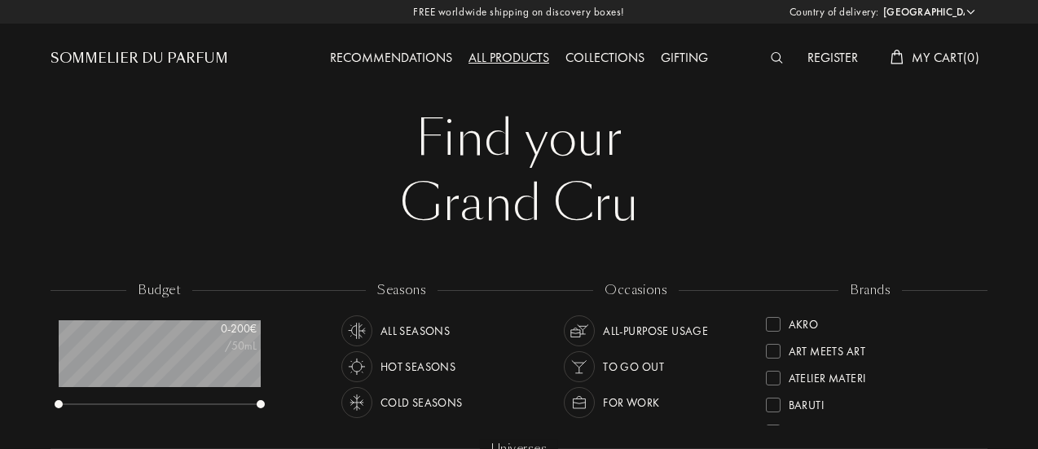
click at [737, 144] on div "Find your" at bounding box center [519, 138] width 912 height 65
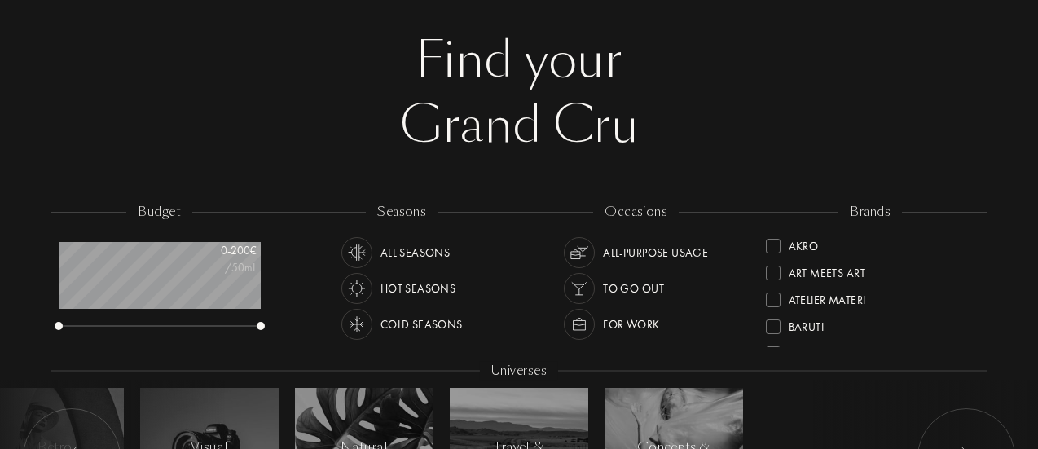
scroll to position [163, 0]
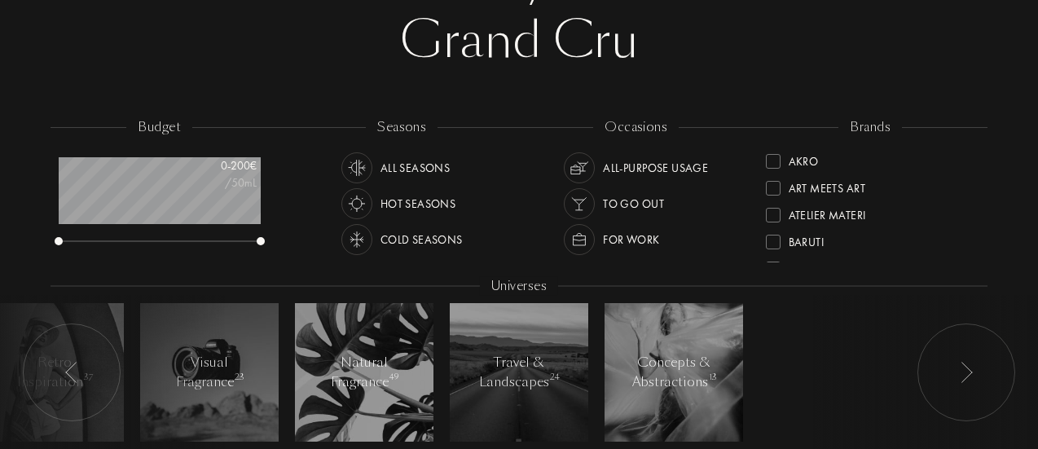
drag, startPoint x: 973, startPoint y: 178, endPoint x: 974, endPoint y: 195, distance: 16.4
click at [974, 195] on div "Akro Art Meets Art Atelier Materi Baruti Binet-Papillon Bontemps Cépages Parfum…" at bounding box center [871, 204] width 210 height 115
drag, startPoint x: 972, startPoint y: 178, endPoint x: 973, endPoint y: 200, distance: 22.1
click at [973, 203] on div "Akro Art Meets Art Atelier Materi Baruti Binet-Papillon Bontemps Cépages Parfum…" at bounding box center [871, 204] width 210 height 115
drag, startPoint x: 974, startPoint y: 200, endPoint x: 968, endPoint y: 161, distance: 39.6
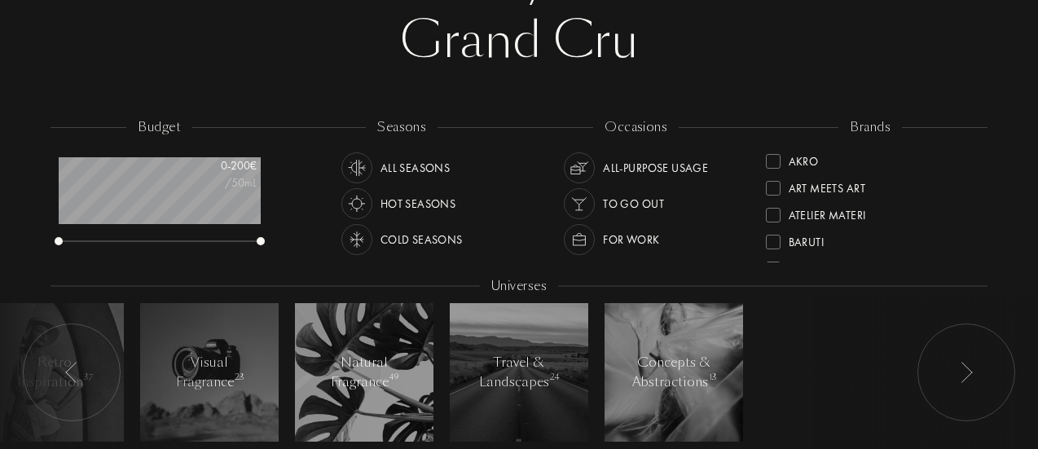
click at [967, 159] on div "brands Akro Art Meets Art Atelier Materi Baruti Binet-Papillon Bontemps Cépages…" at bounding box center [871, 191] width 235 height 147
drag, startPoint x: 976, startPoint y: 169, endPoint x: 967, endPoint y: 191, distance: 23.7
click at [973, 187] on div "brands Akro Art Meets Art Atelier Materi Baruti Binet-Papillon Bontemps Cépages…" at bounding box center [871, 191] width 235 height 147
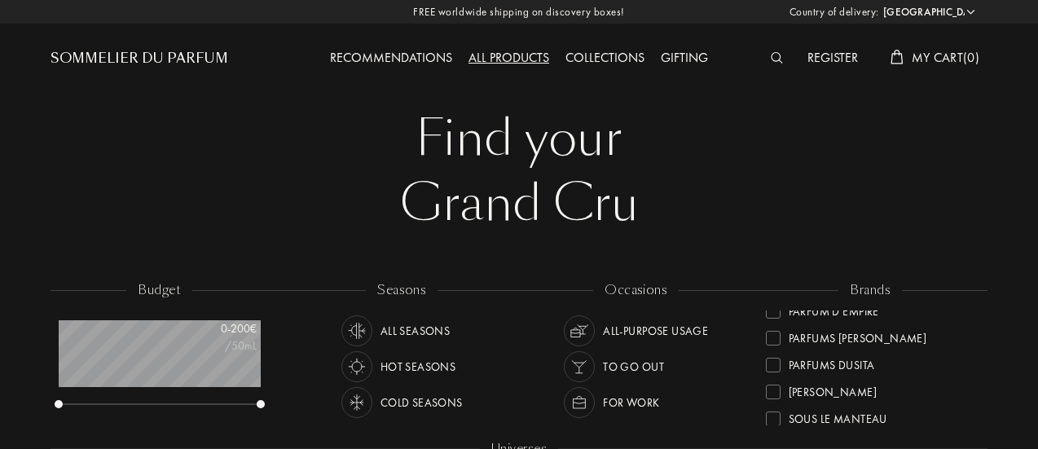
scroll to position [537, 0]
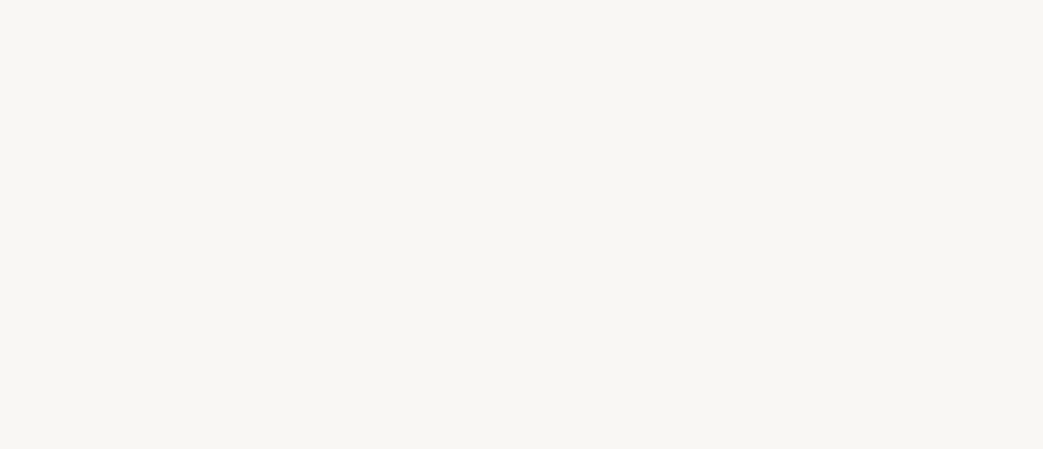
select select "BR"
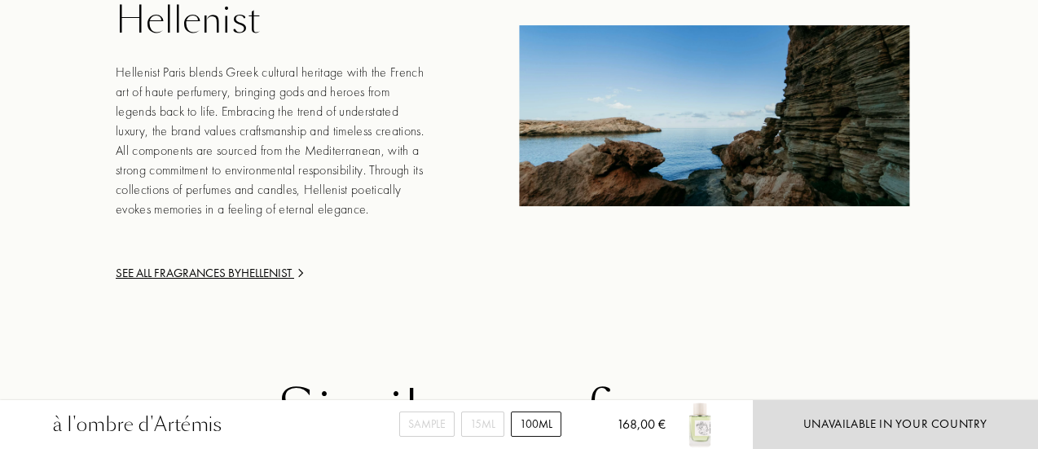
scroll to position [2453, 0]
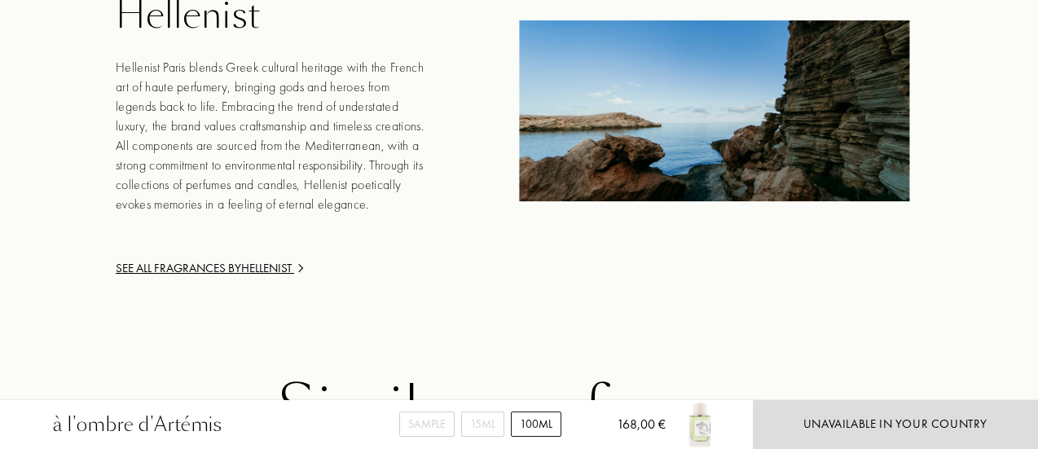
click at [127, 37] on div "Hellenist" at bounding box center [272, 15] width 313 height 43
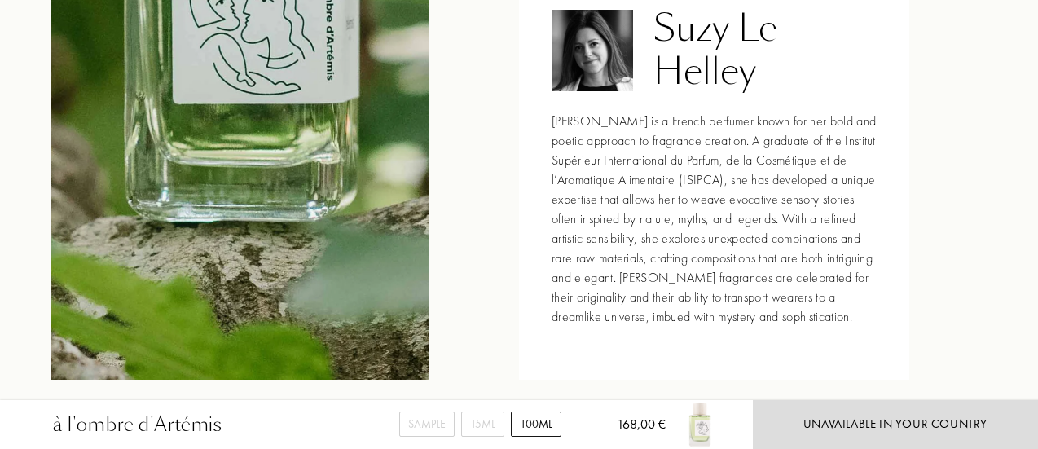
scroll to position [1887, 0]
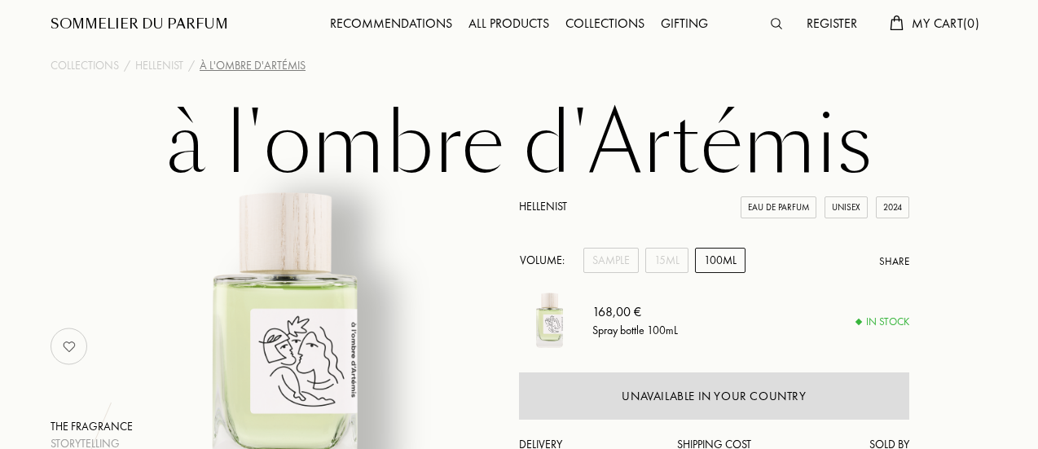
scroll to position [0, 0]
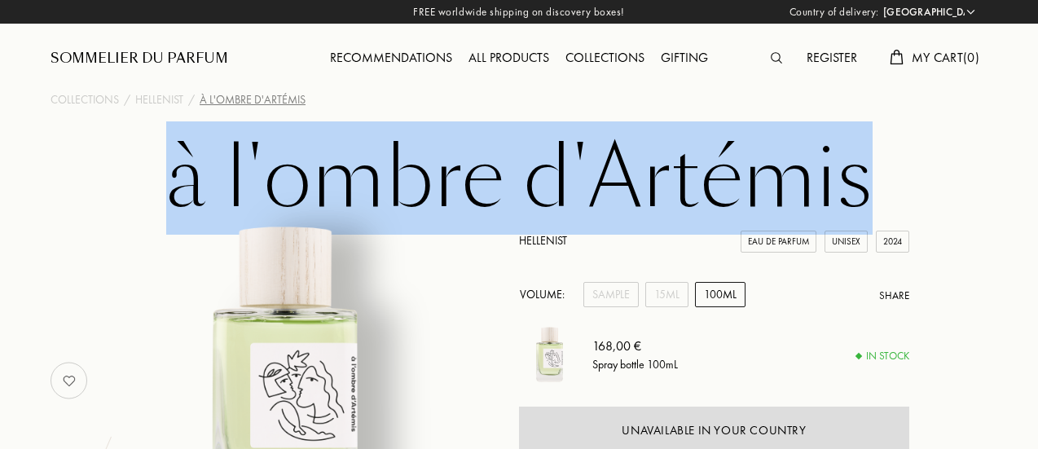
drag, startPoint x: 177, startPoint y: 178, endPoint x: 856, endPoint y: 160, distance: 679.6
click at [856, 160] on h1 "à l'ombre d'Artémis" at bounding box center [519, 179] width 815 height 90
copy h1 "à l'ombre d'Artémis"
click at [245, 161] on h1 "à l'ombre d'Artémis" at bounding box center [519, 179] width 815 height 90
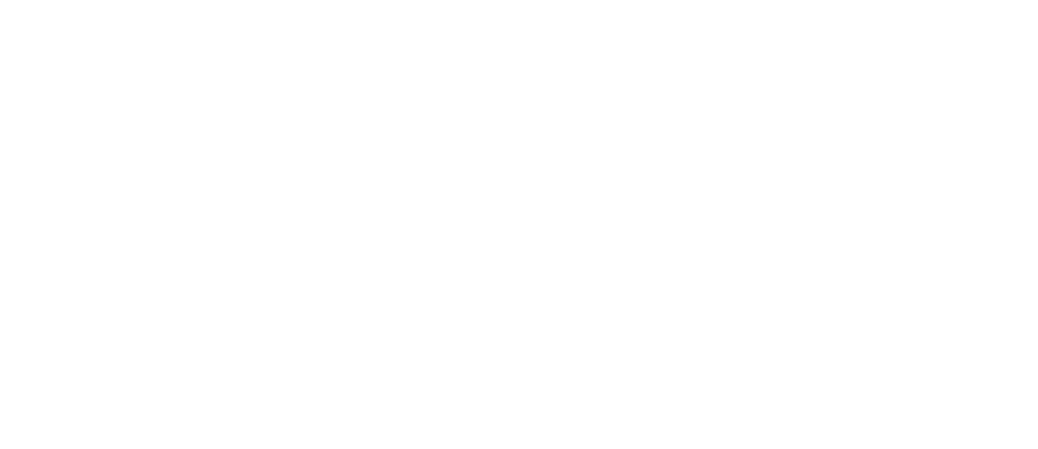
select select "BR"
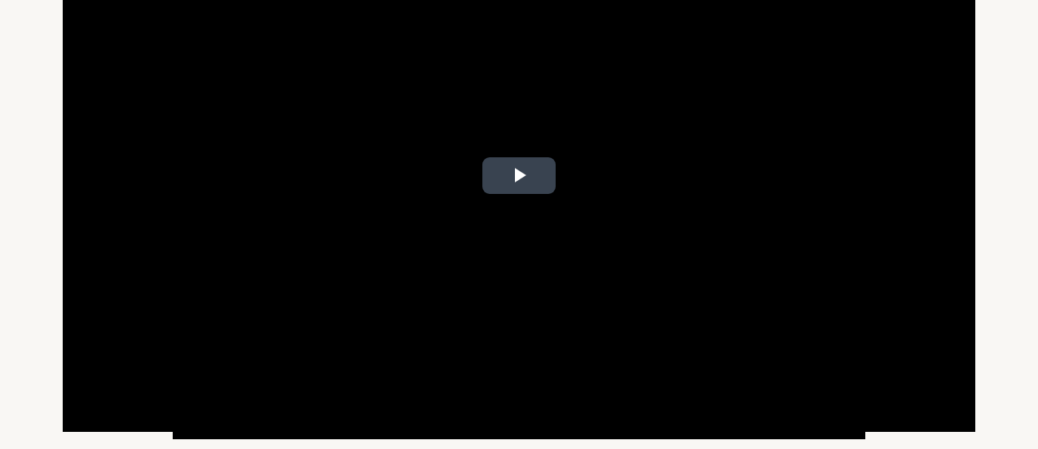
scroll to position [175, 0]
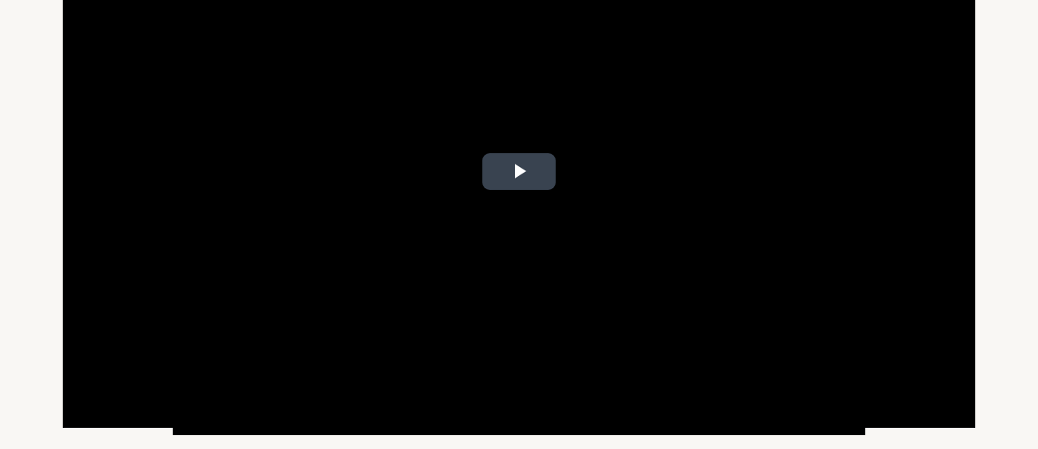
click at [535, 172] on button "Play Video" at bounding box center [518, 171] width 73 height 37
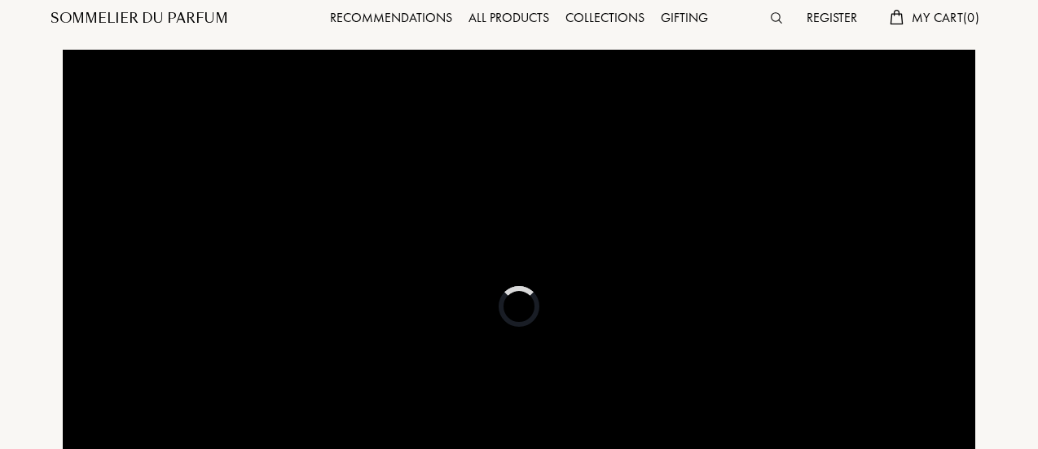
scroll to position [0, 0]
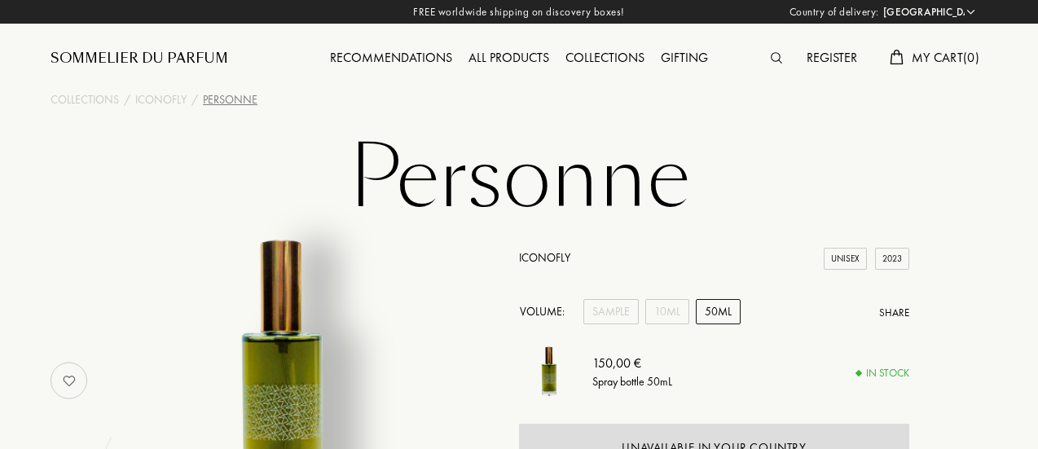
select select "BR"
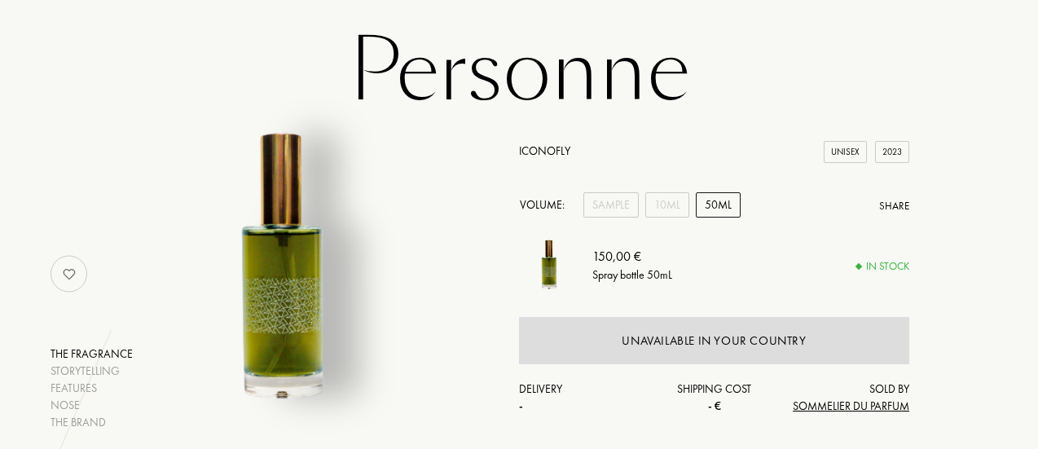
scroll to position [81, 0]
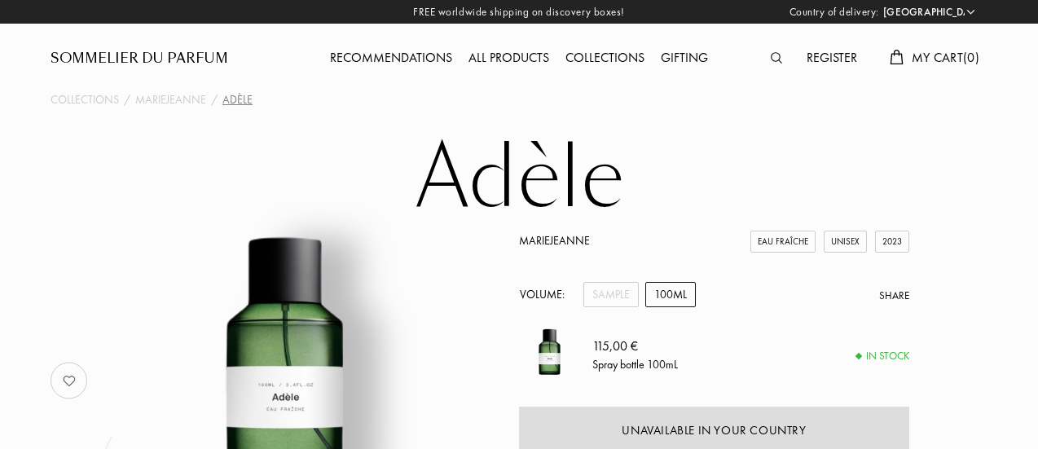
select select "BR"
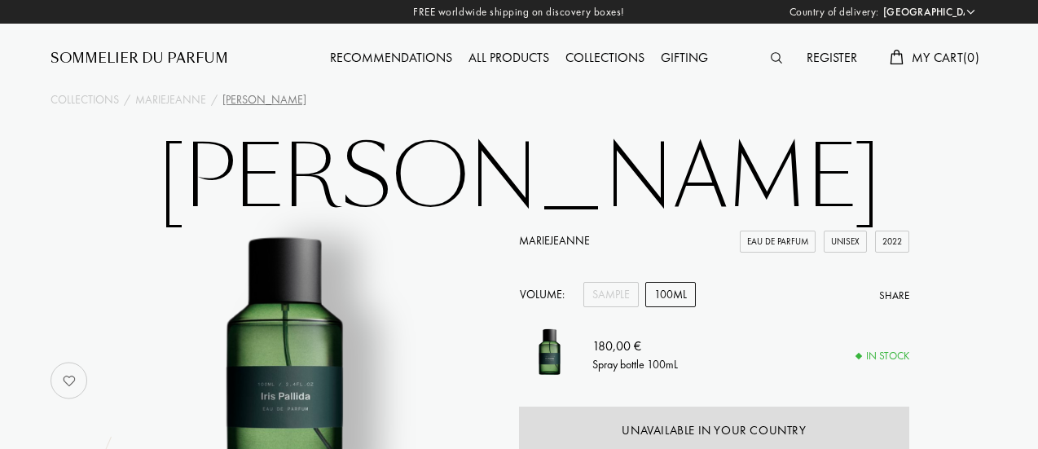
select select "BR"
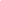
select select "BR"
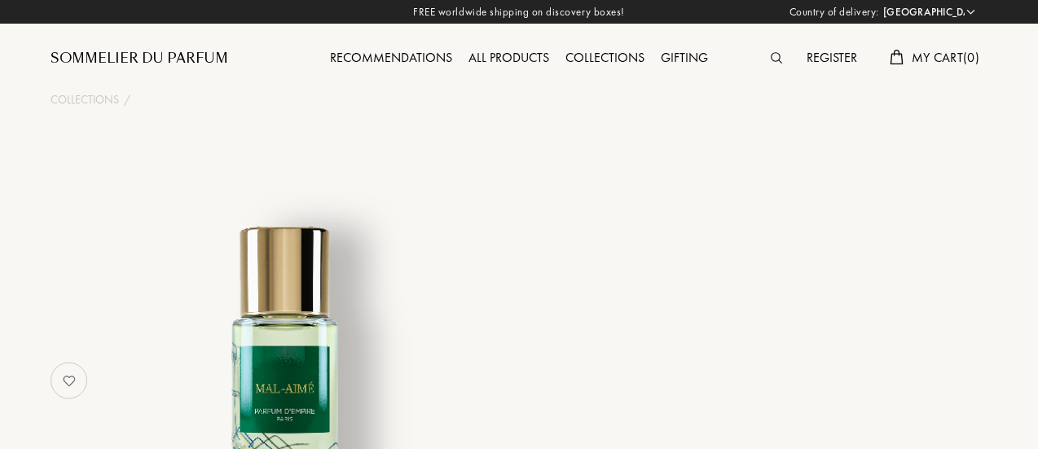
select select "BR"
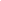
select select "BR"
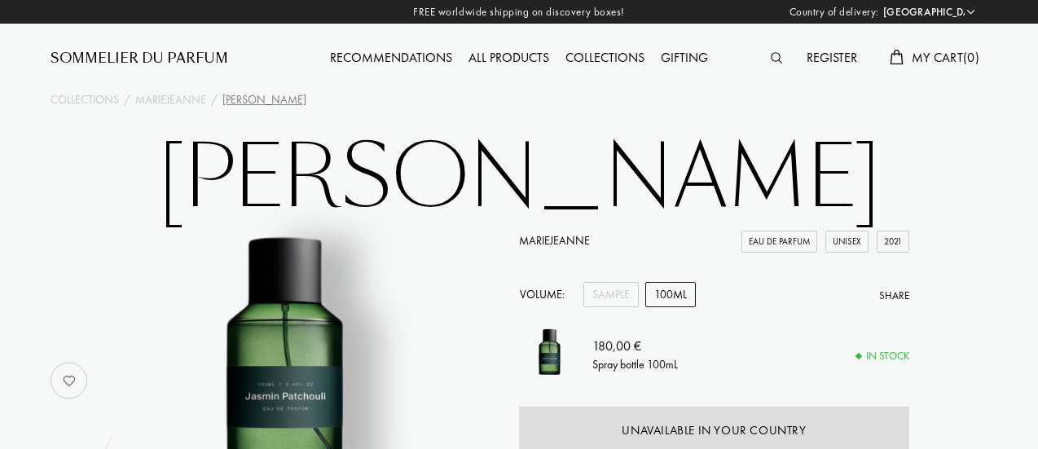
select select "BR"
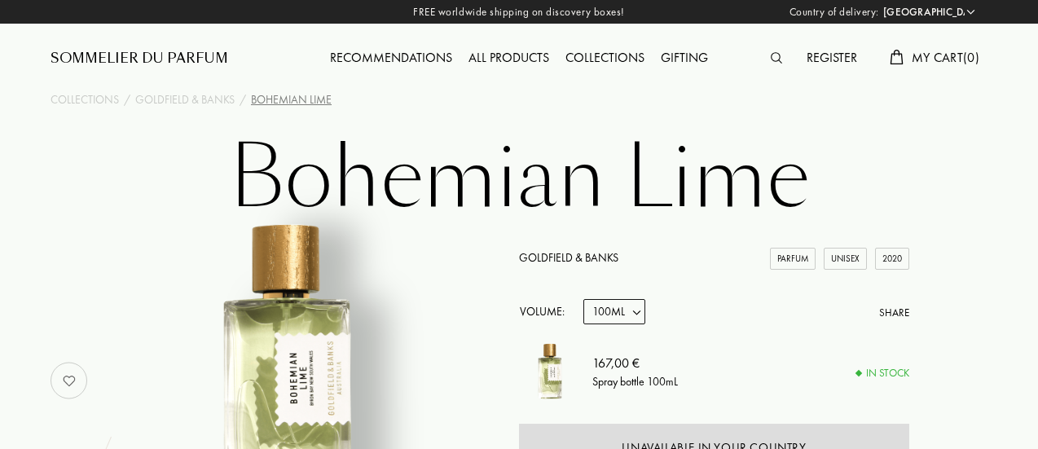
select select "BR"
select select "3"
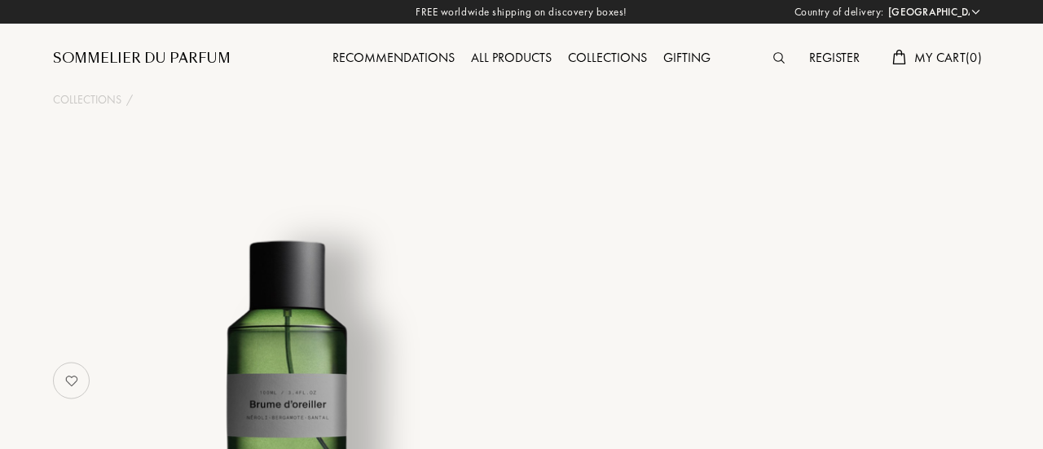
select select "BR"
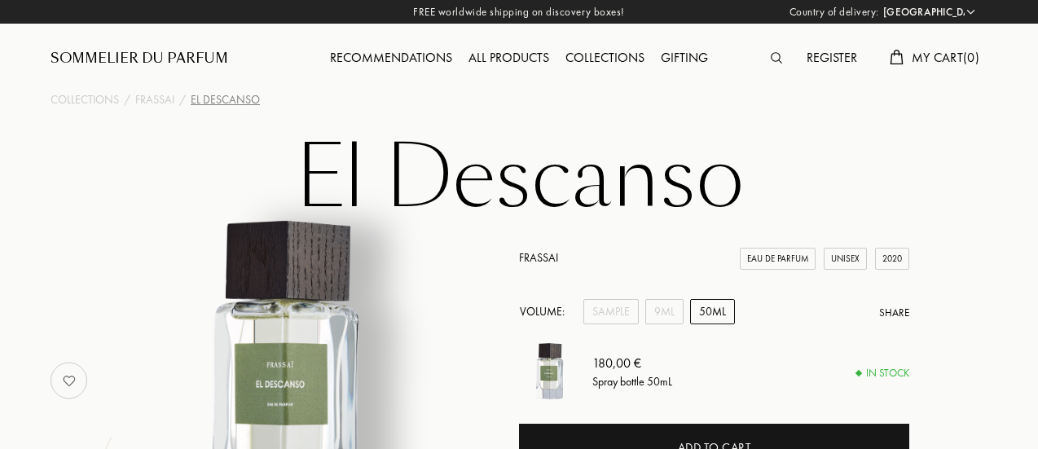
select select "BR"
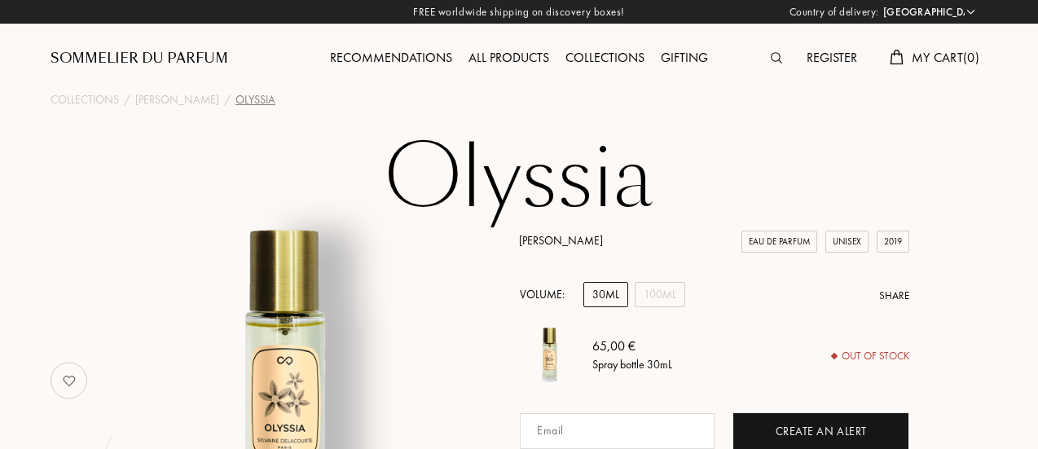
select select "BR"
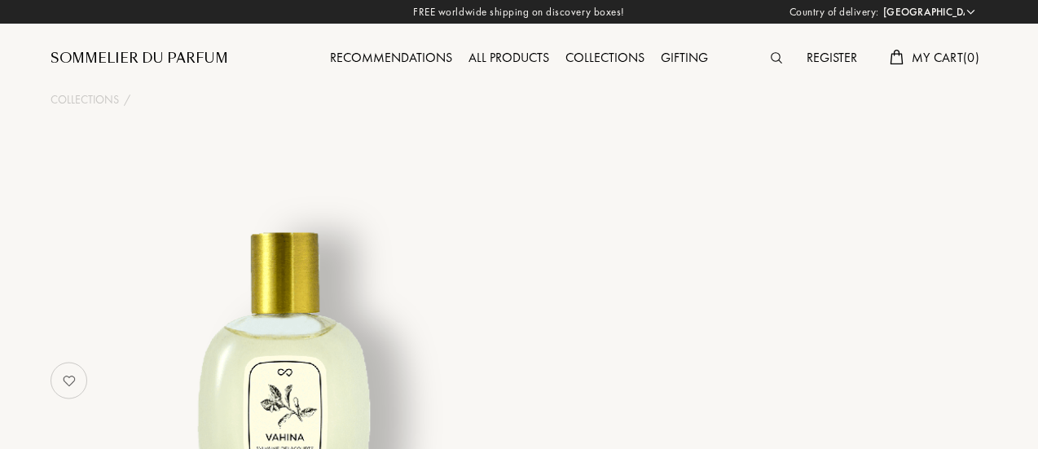
select select "BR"
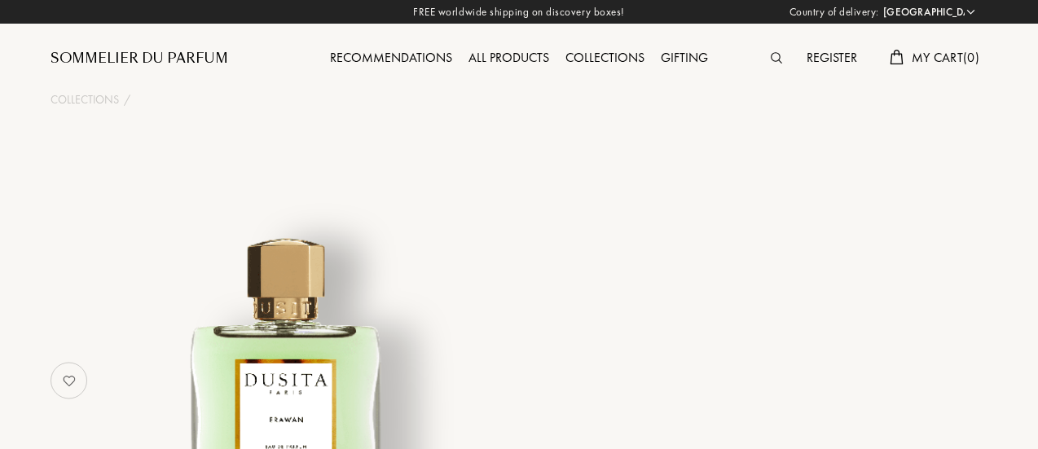
select select "BR"
